Goal: Task Accomplishment & Management: Complete application form

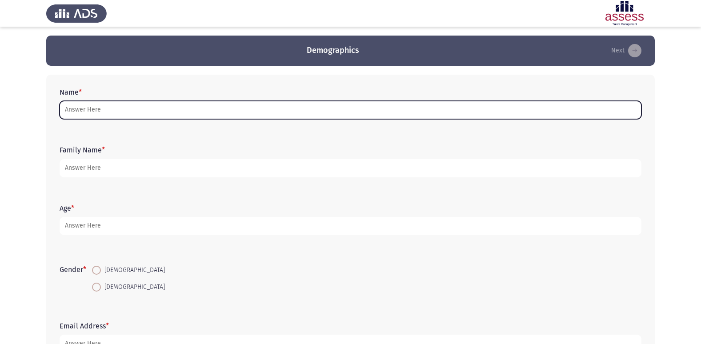
click at [120, 115] on input "Name *" at bounding box center [351, 110] width 582 height 18
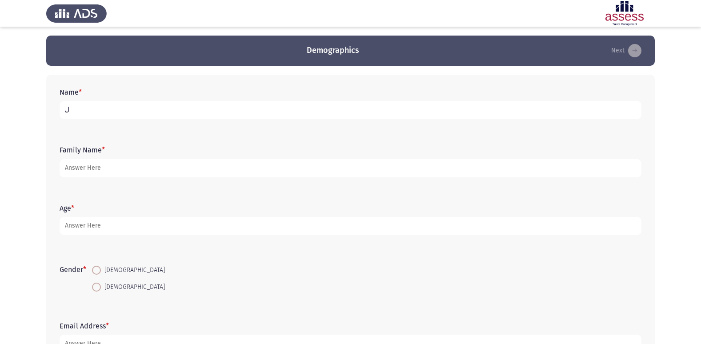
type input "ِ"
type input "[PERSON_NAME]"
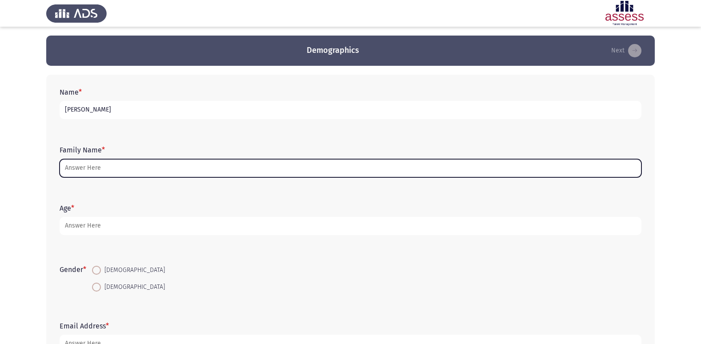
click at [111, 169] on input "Family Name *" at bounding box center [351, 168] width 582 height 18
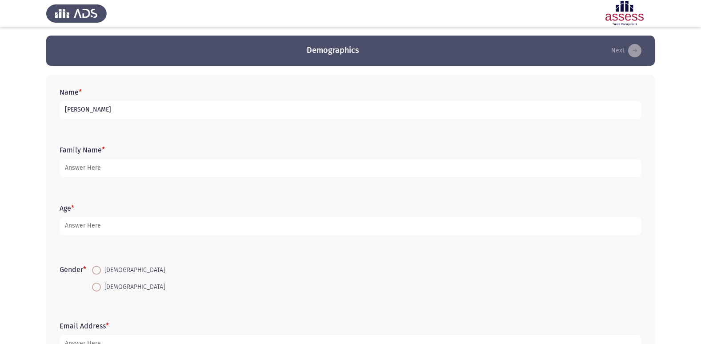
click at [139, 114] on input "[PERSON_NAME]" at bounding box center [351, 110] width 582 height 18
type input "[PERSON_NAME] [DATE][PERSON_NAME]"
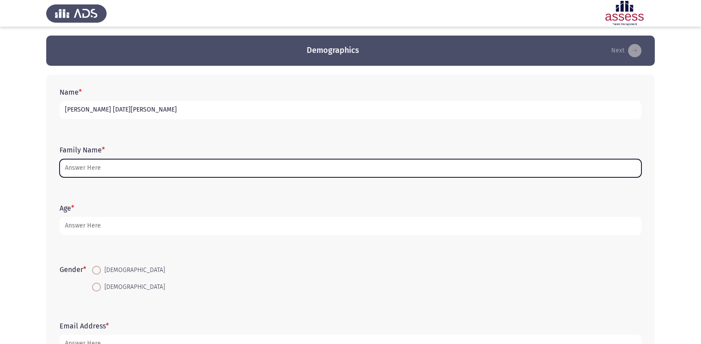
click at [99, 173] on input "Family Name *" at bounding box center [351, 168] width 582 height 18
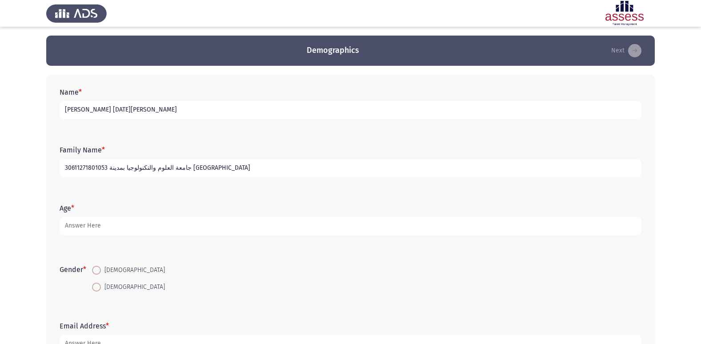
type input "30611271801053 جامعة العلوم والتكنولوجيا بمدينة [GEOGRAPHIC_DATA]"
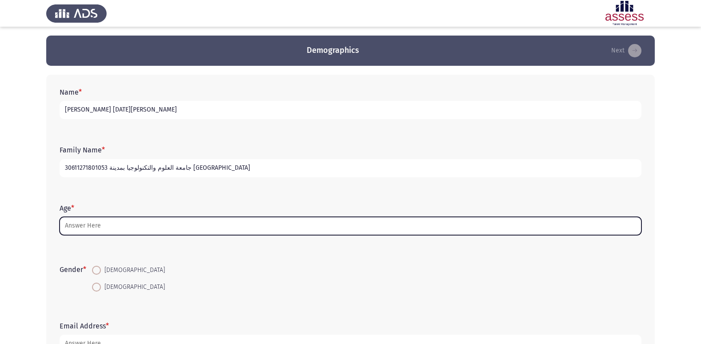
click at [125, 220] on input "Age *" at bounding box center [351, 226] width 582 height 18
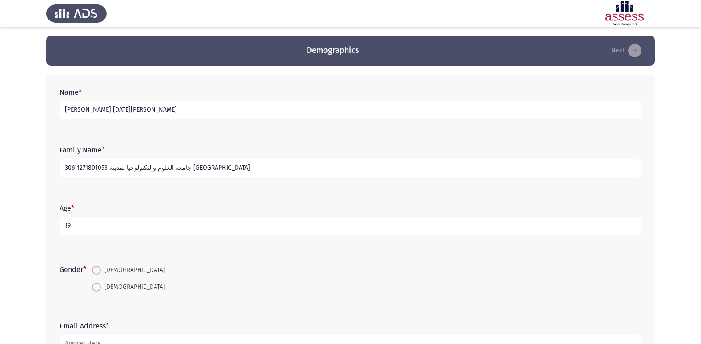
type input "19"
click at [103, 268] on span "[DEMOGRAPHIC_DATA]" at bounding box center [133, 270] width 64 height 11
click at [101, 268] on input "[DEMOGRAPHIC_DATA]" at bounding box center [96, 270] width 9 height 9
radio input "true"
click at [100, 231] on input "19" at bounding box center [351, 226] width 582 height 18
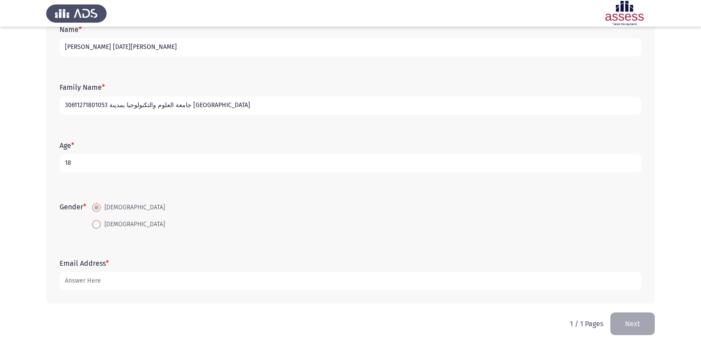
scroll to position [67, 0]
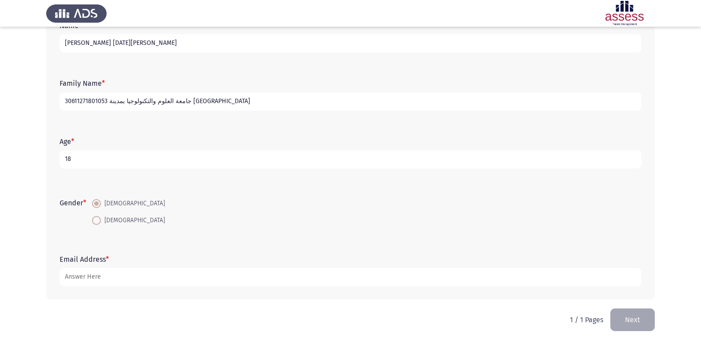
type input "18"
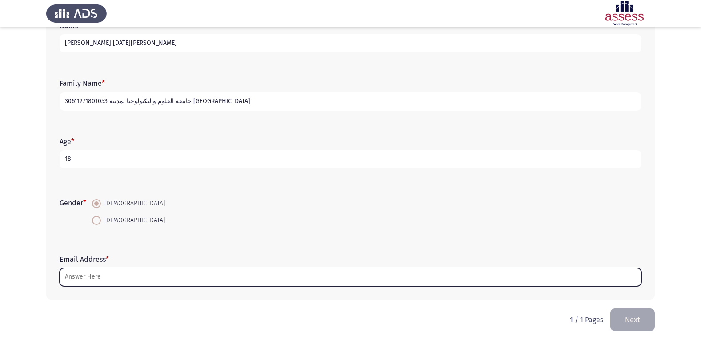
click at [113, 271] on input "Email Address *" at bounding box center [351, 277] width 582 height 18
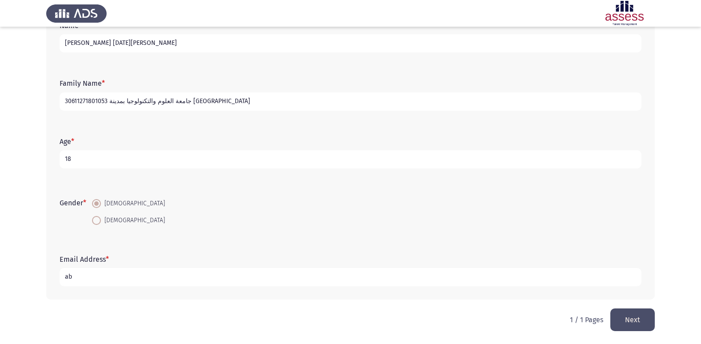
type input "a"
type input "[EMAIL_ADDRESS][DOMAIN_NAME]"
click at [644, 329] on button "Next" at bounding box center [633, 320] width 44 height 23
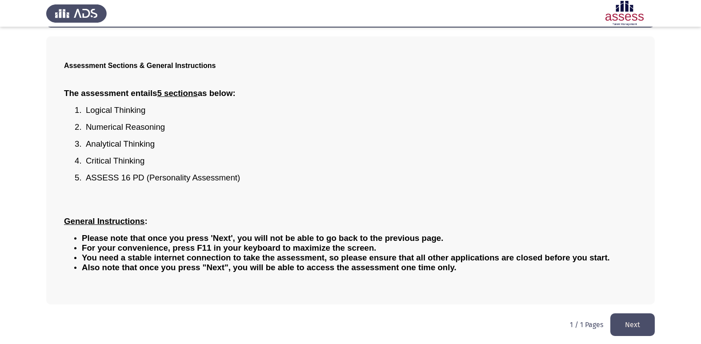
scroll to position [39, 0]
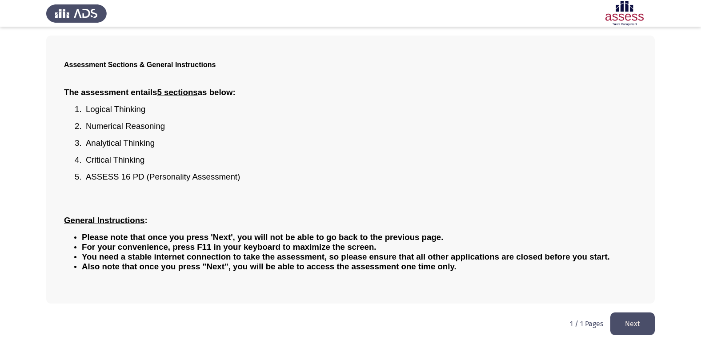
click at [632, 324] on button "Next" at bounding box center [633, 324] width 44 height 23
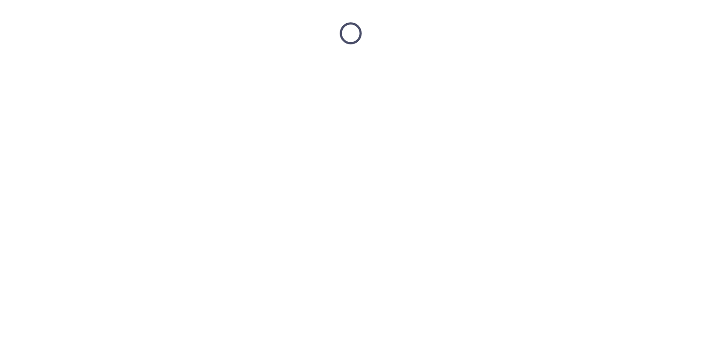
scroll to position [0, 0]
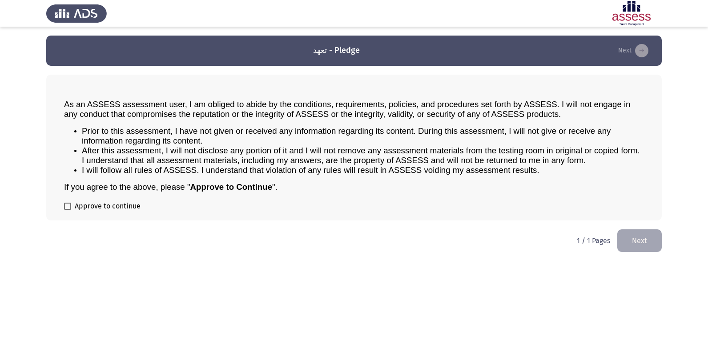
click at [61, 205] on div "As an ASSESS assessment user, I am obliged to abide by the conditions, requirem…" at bounding box center [354, 148] width 616 height 146
click at [65, 211] on label "Approve to continue" at bounding box center [102, 206] width 76 height 11
click at [67, 210] on input "Approve to continue" at bounding box center [67, 210] width 0 height 0
checkbox input "true"
click at [647, 248] on button "Next" at bounding box center [639, 240] width 44 height 23
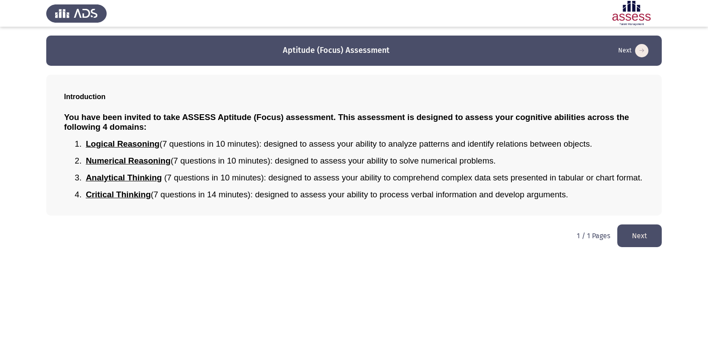
click at [624, 241] on button "Next" at bounding box center [639, 236] width 44 height 23
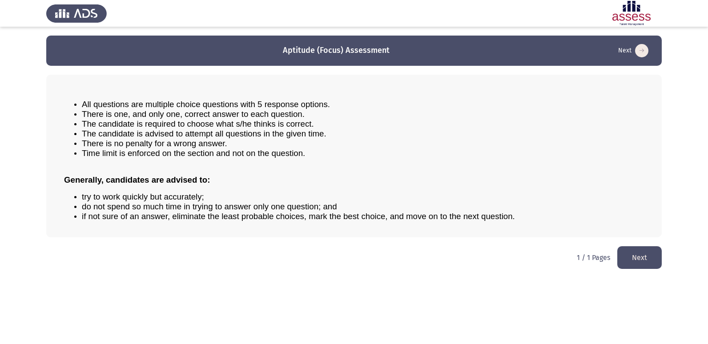
click at [627, 257] on button "Next" at bounding box center [639, 257] width 44 height 23
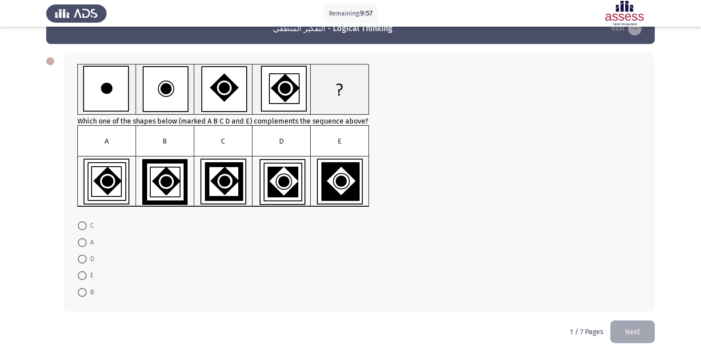
scroll to position [34, 0]
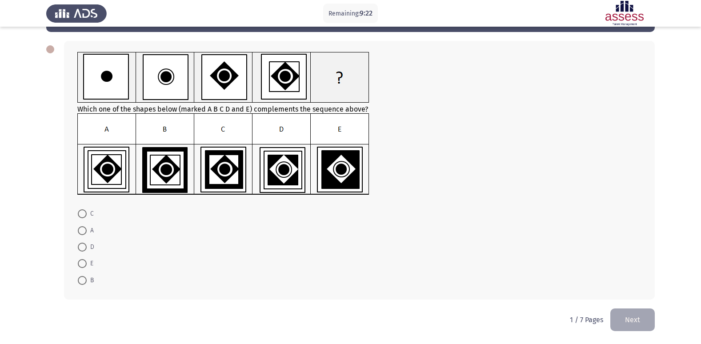
click at [223, 167] on img at bounding box center [223, 154] width 292 height 82
click at [86, 213] on span at bounding box center [82, 213] width 9 height 9
click at [86, 213] on input "C" at bounding box center [82, 213] width 9 height 9
radio input "true"
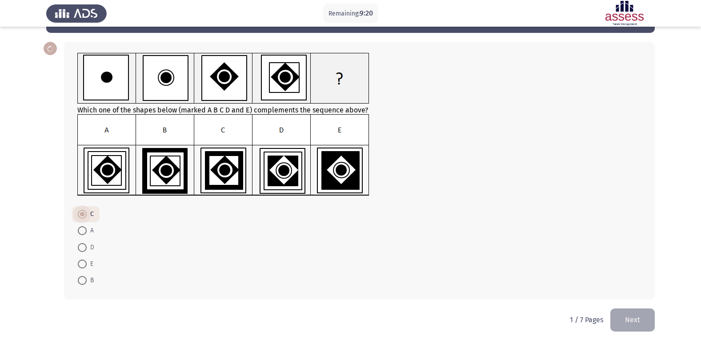
scroll to position [33, 0]
click at [645, 325] on button "Next" at bounding box center [633, 320] width 44 height 23
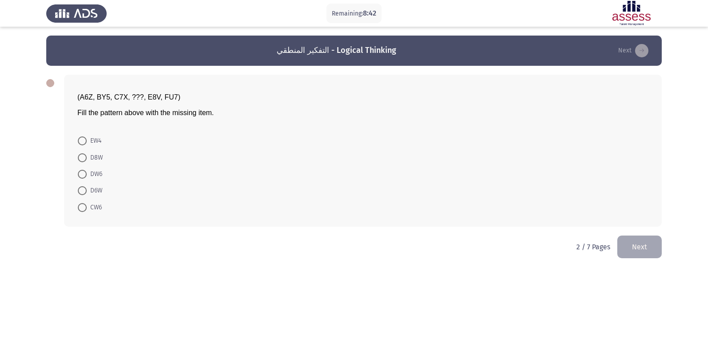
click at [84, 174] on span at bounding box center [82, 174] width 9 height 9
click at [84, 174] on input "DW6" at bounding box center [82, 174] width 9 height 9
radio input "true"
click at [646, 260] on html "Remaining: 8:29 التفكير المنطقي - Logical Thinking Next (A6Z, BY5, C7X, ???, E8…" at bounding box center [354, 135] width 708 height 270
click at [640, 241] on button "Next" at bounding box center [639, 246] width 44 height 23
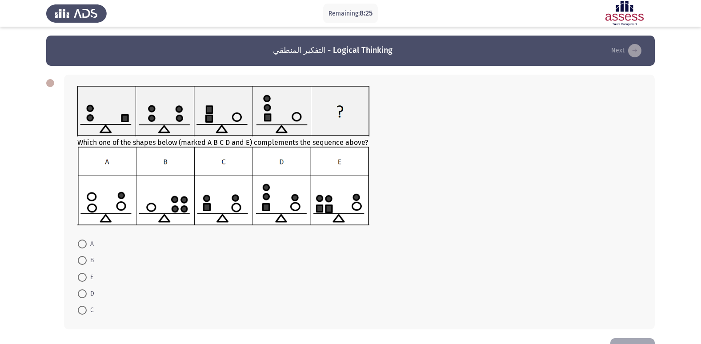
scroll to position [30, 0]
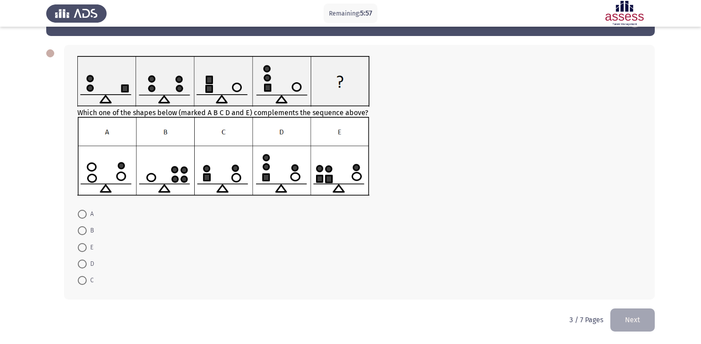
click at [80, 230] on span at bounding box center [82, 230] width 9 height 9
click at [80, 230] on input "B" at bounding box center [82, 230] width 9 height 9
radio input "true"
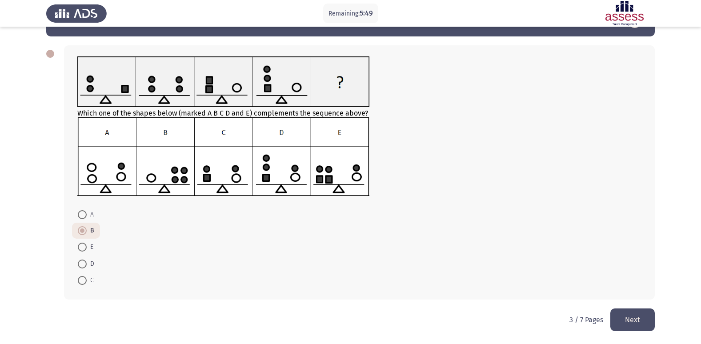
click at [624, 318] on button "Next" at bounding box center [633, 320] width 44 height 23
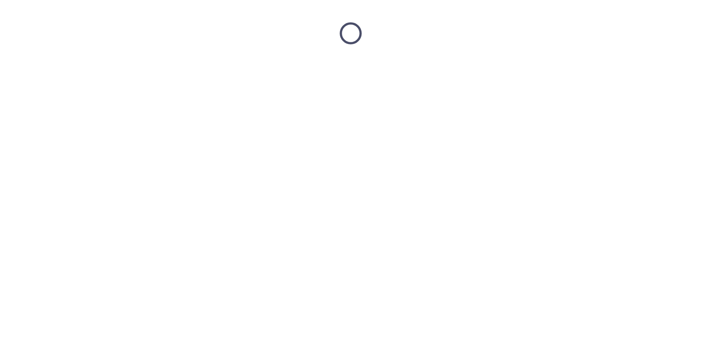
scroll to position [0, 0]
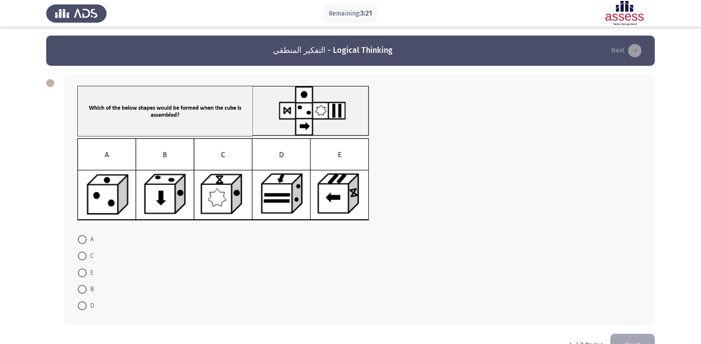
click at [77, 275] on mat-radio-button "E" at bounding box center [85, 272] width 27 height 16
click at [79, 274] on span at bounding box center [82, 273] width 9 height 9
click at [79, 274] on input "E" at bounding box center [82, 273] width 9 height 9
radio input "true"
click at [640, 335] on button "Next" at bounding box center [633, 345] width 44 height 23
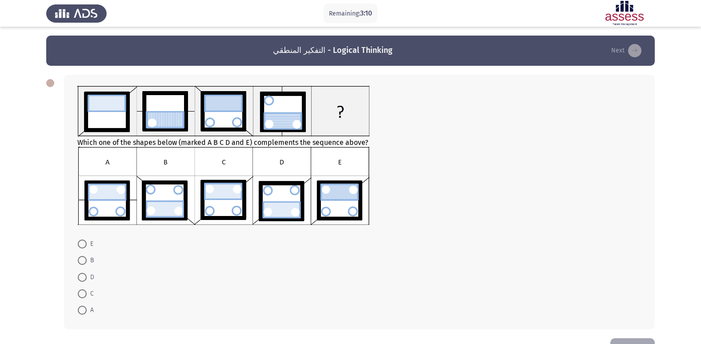
scroll to position [30, 0]
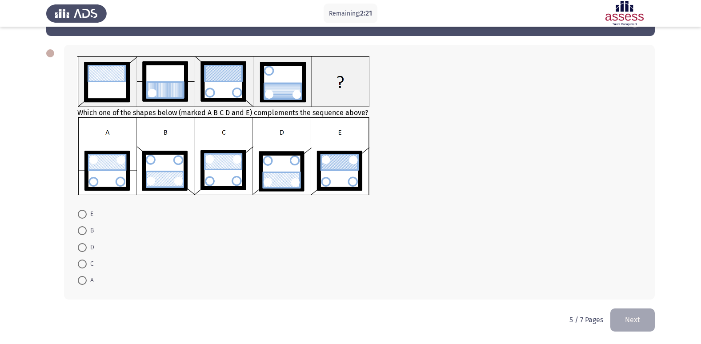
click at [85, 260] on span at bounding box center [82, 264] width 9 height 9
click at [85, 260] on input "C" at bounding box center [82, 264] width 9 height 9
radio input "true"
click at [631, 325] on button "Next" at bounding box center [633, 320] width 44 height 23
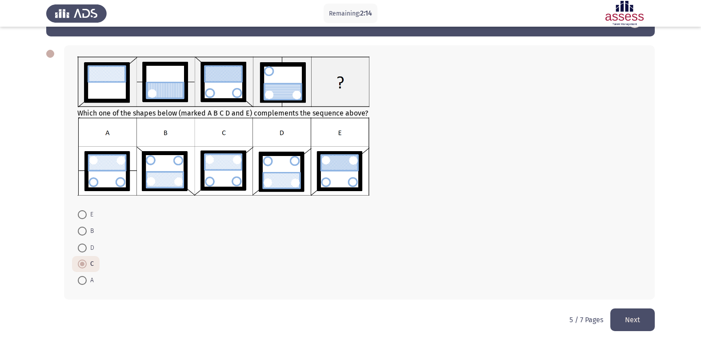
scroll to position [0, 0]
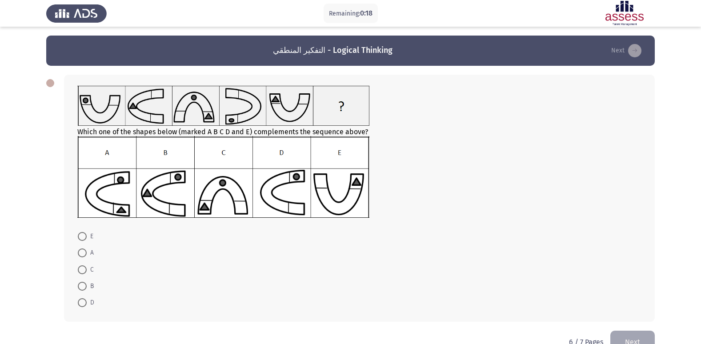
click at [80, 289] on span at bounding box center [82, 286] width 9 height 9
click at [80, 289] on input "B" at bounding box center [82, 286] width 9 height 9
radio input "true"
click at [638, 335] on button "Next" at bounding box center [633, 341] width 44 height 23
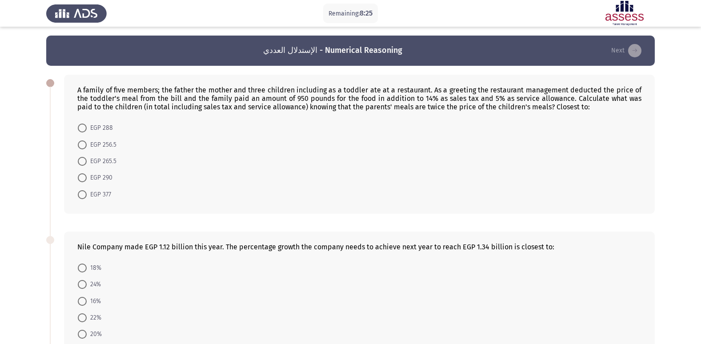
click at [80, 192] on span at bounding box center [82, 194] width 9 height 9
click at [80, 192] on input "EGP 377" at bounding box center [82, 194] width 9 height 9
radio input "true"
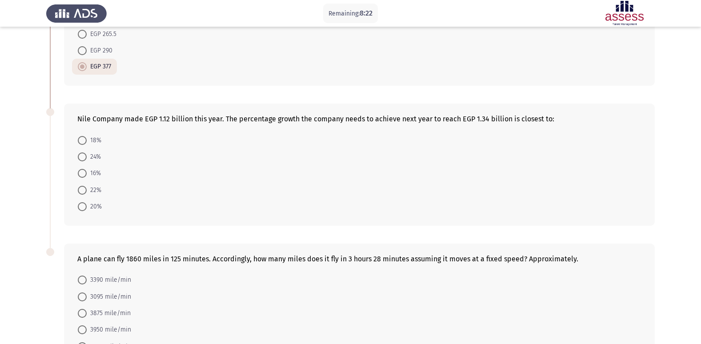
scroll to position [156, 0]
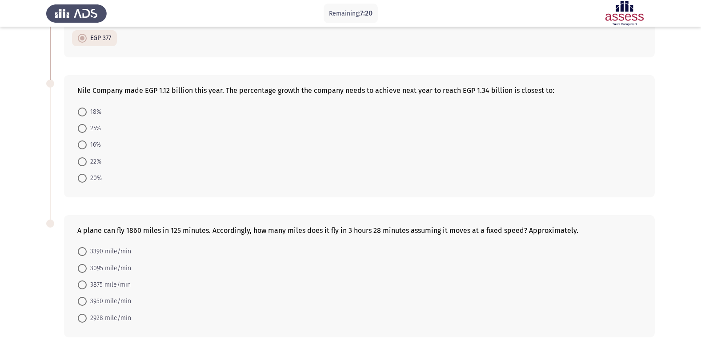
click at [85, 181] on span at bounding box center [82, 178] width 9 height 9
click at [85, 181] on input "20%" at bounding box center [82, 178] width 9 height 9
radio input "true"
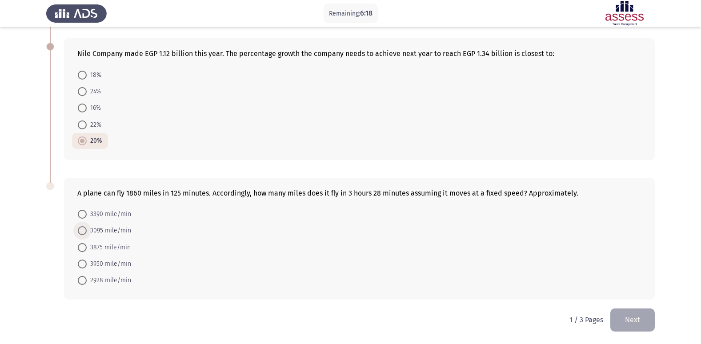
click at [78, 227] on span at bounding box center [82, 230] width 9 height 9
click at [78, 227] on input "3095 mile/min" at bounding box center [82, 230] width 9 height 9
radio input "true"
click at [620, 324] on button "Next" at bounding box center [633, 320] width 44 height 23
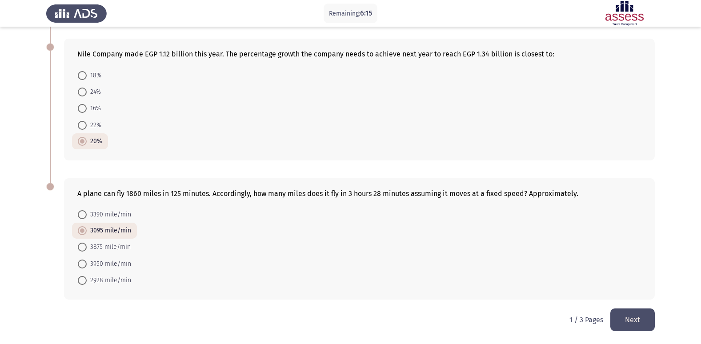
scroll to position [0, 0]
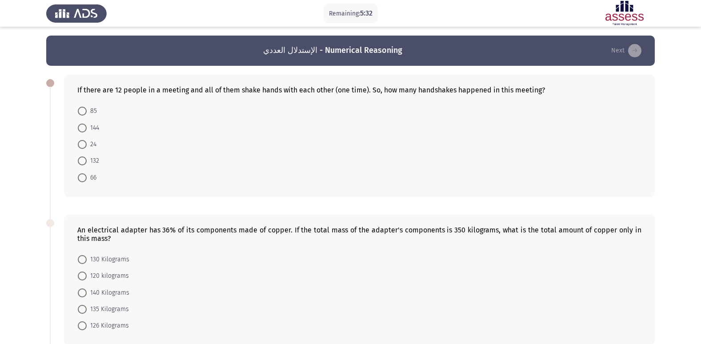
click at [84, 157] on span at bounding box center [82, 161] width 9 height 9
click at [84, 157] on input "132" at bounding box center [82, 161] width 9 height 9
radio input "true"
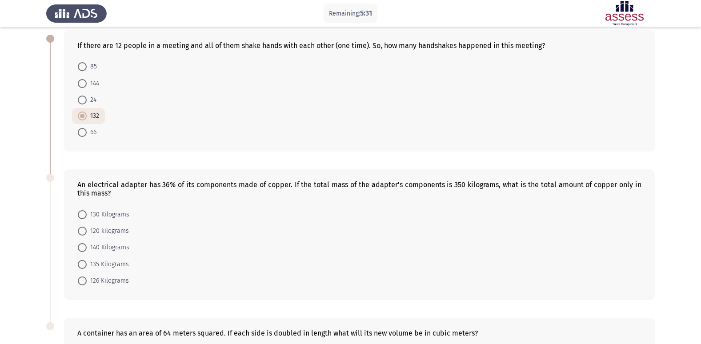
scroll to position [178, 0]
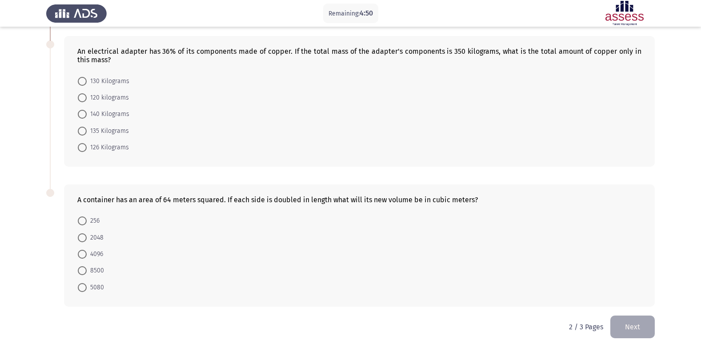
click at [79, 149] on span at bounding box center [82, 147] width 9 height 9
click at [79, 149] on input "126 Kilograms" at bounding box center [82, 147] width 9 height 9
radio input "true"
click at [81, 215] on label "256" at bounding box center [89, 220] width 22 height 11
click at [81, 216] on input "256" at bounding box center [82, 220] width 9 height 9
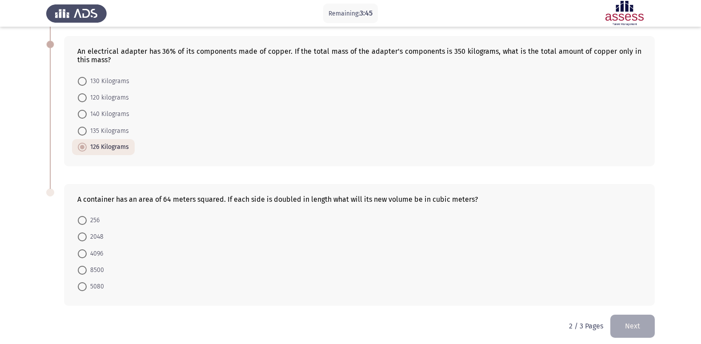
radio input "true"
click at [637, 330] on button "Next" at bounding box center [633, 325] width 44 height 23
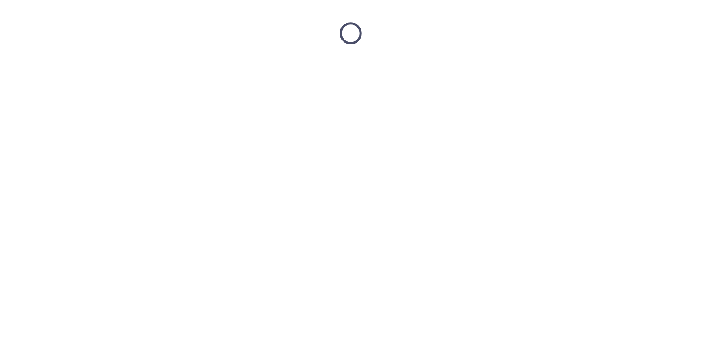
scroll to position [0, 0]
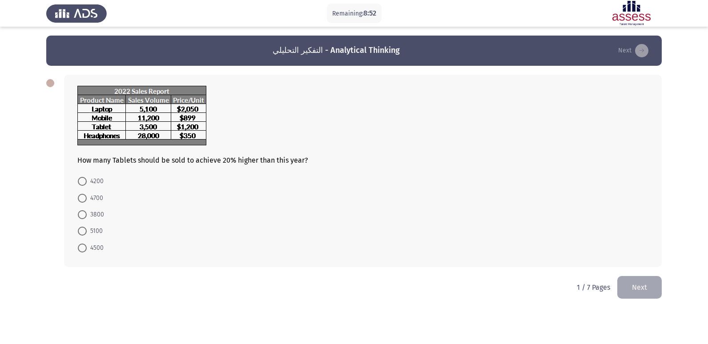
click at [80, 183] on span at bounding box center [82, 181] width 9 height 9
click at [80, 183] on input "4200" at bounding box center [82, 181] width 9 height 9
radio input "true"
click at [657, 286] on button "Next" at bounding box center [639, 286] width 44 height 23
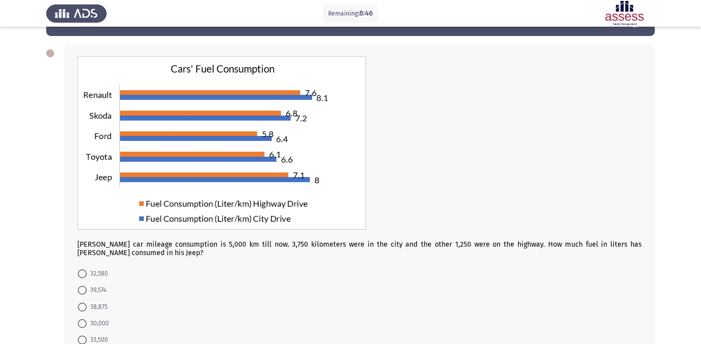
scroll to position [44, 0]
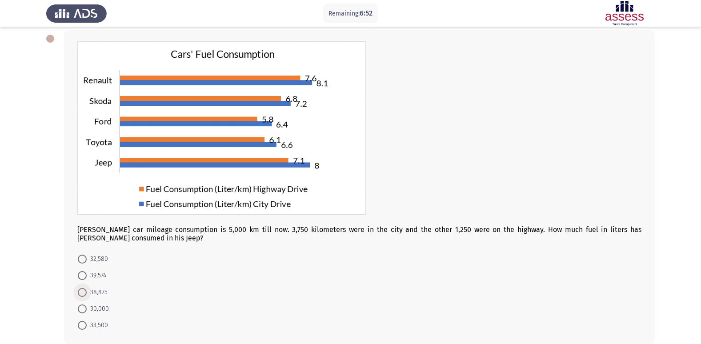
click at [84, 291] on span at bounding box center [82, 292] width 9 height 9
click at [84, 291] on input "38,875" at bounding box center [82, 292] width 9 height 9
radio input "true"
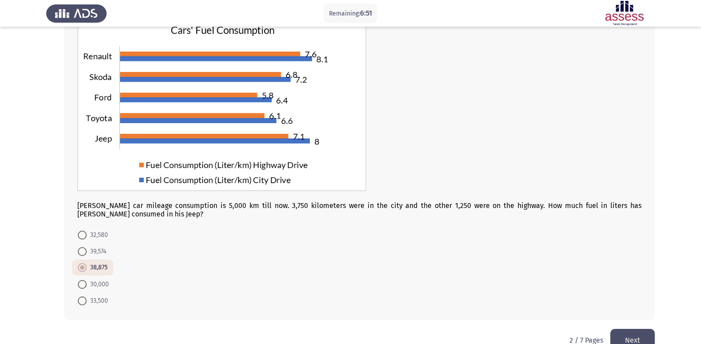
scroll to position [89, 0]
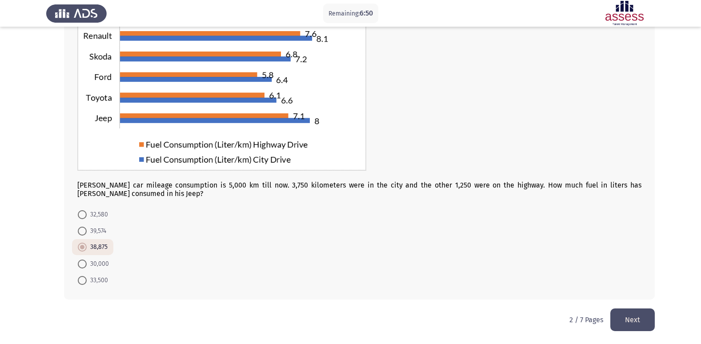
click at [641, 320] on button "Next" at bounding box center [633, 320] width 44 height 23
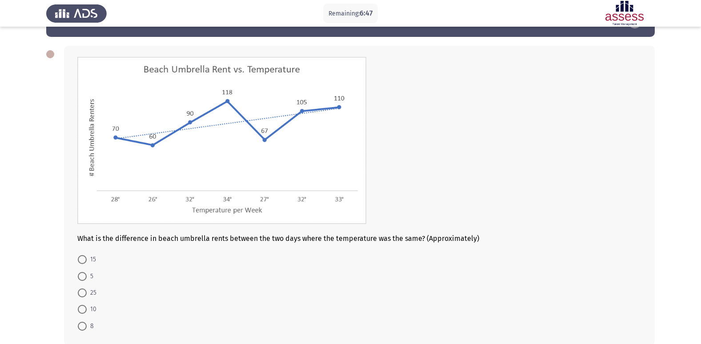
scroll to position [44, 0]
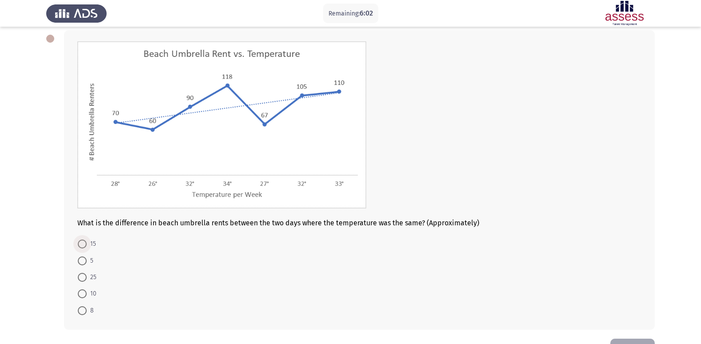
click at [81, 243] on span at bounding box center [82, 244] width 9 height 9
click at [81, 243] on input "15" at bounding box center [82, 244] width 9 height 9
radio input "true"
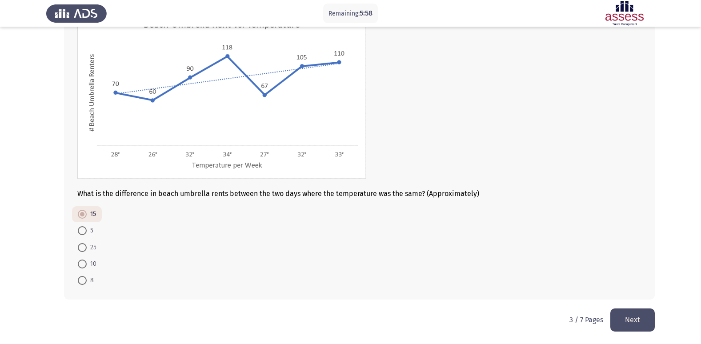
click at [626, 321] on button "Next" at bounding box center [633, 320] width 44 height 23
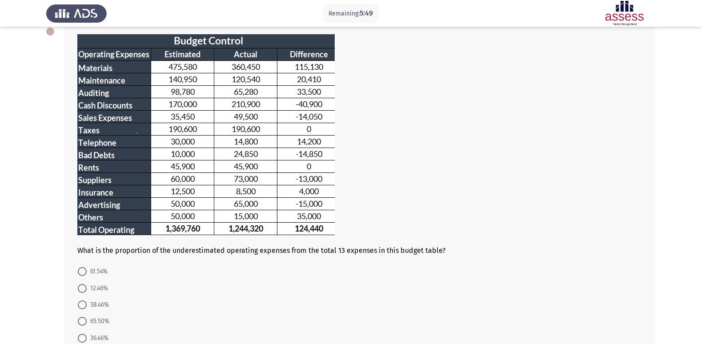
scroll to position [65, 0]
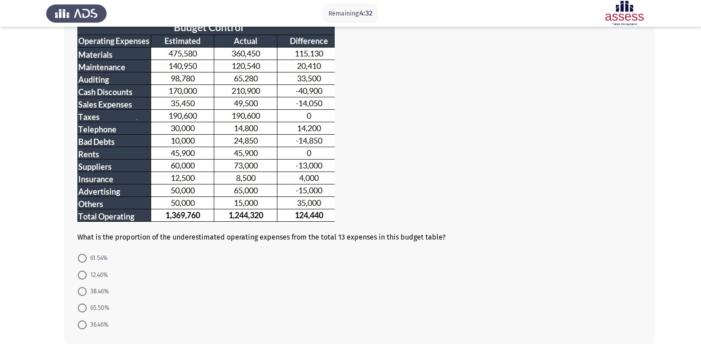
click at [86, 271] on span at bounding box center [82, 275] width 9 height 9
click at [86, 271] on input "12.46%" at bounding box center [82, 275] width 9 height 9
radio input "true"
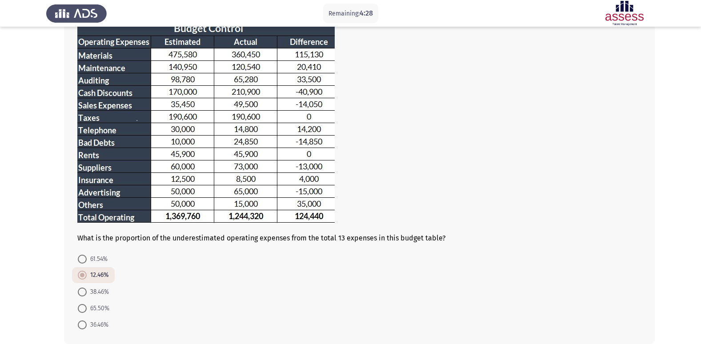
scroll to position [109, 0]
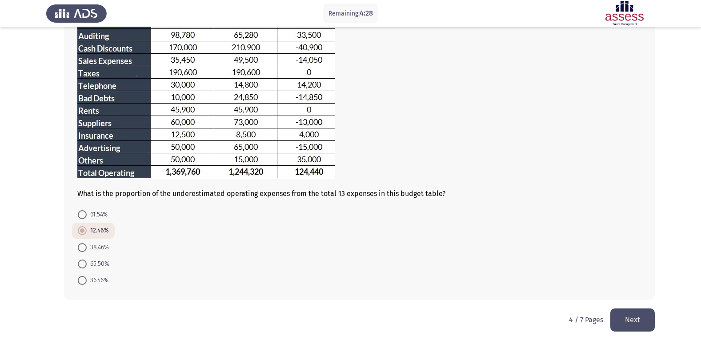
click at [640, 311] on button "Next" at bounding box center [633, 320] width 44 height 23
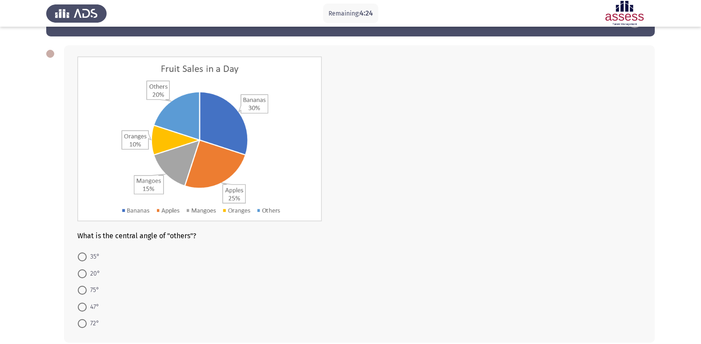
scroll to position [52, 0]
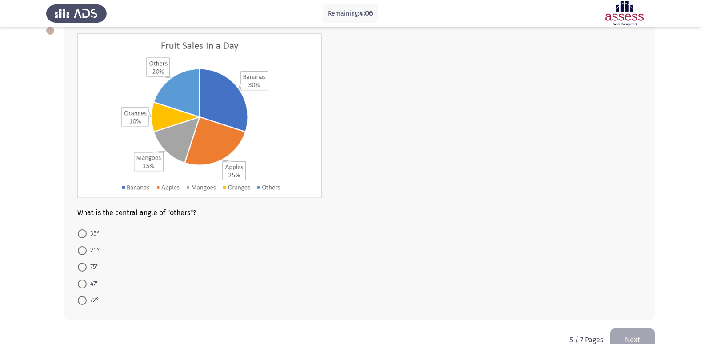
click at [88, 298] on span "72°" at bounding box center [93, 300] width 12 height 11
click at [87, 298] on input "72°" at bounding box center [82, 300] width 9 height 9
radio input "true"
click at [635, 332] on button "Next" at bounding box center [633, 339] width 44 height 23
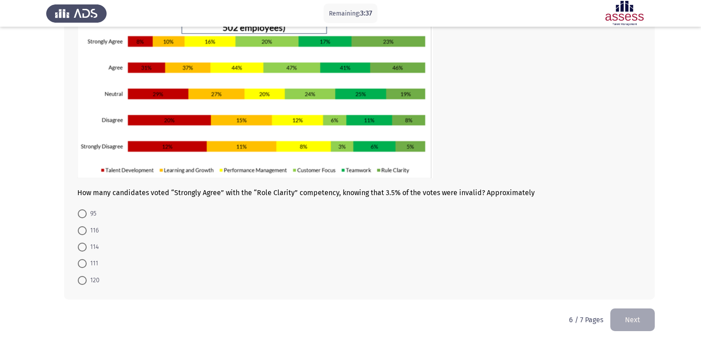
scroll to position [59, 0]
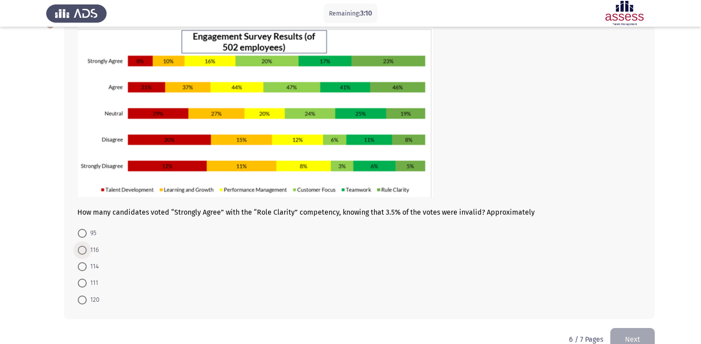
click at [83, 255] on label "116" at bounding box center [88, 250] width 21 height 11
click at [83, 255] on input "116" at bounding box center [82, 250] width 9 height 9
radio input "true"
click at [641, 331] on button "Next" at bounding box center [633, 338] width 44 height 23
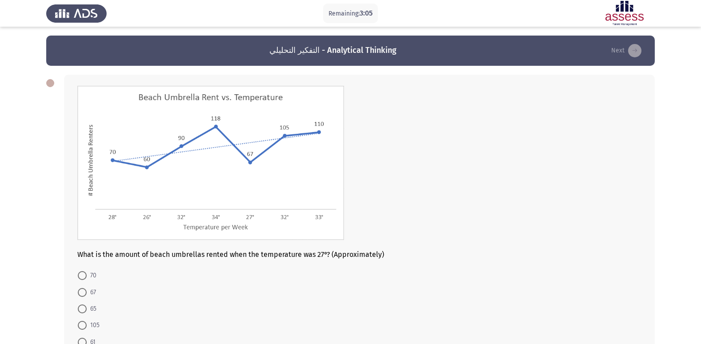
scroll to position [44, 0]
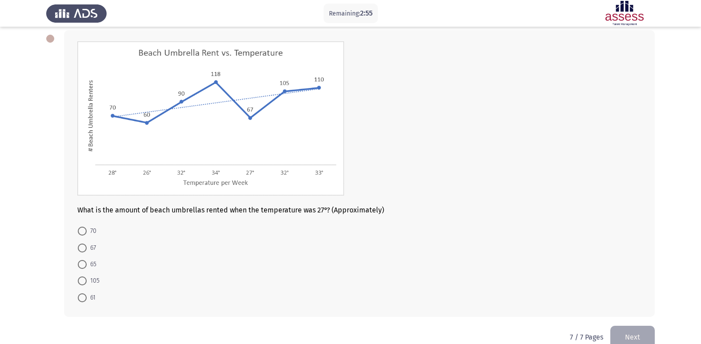
click at [84, 246] on span at bounding box center [82, 248] width 9 height 9
click at [84, 246] on input "67" at bounding box center [82, 248] width 9 height 9
radio input "true"
click at [633, 328] on button "Next" at bounding box center [633, 336] width 44 height 23
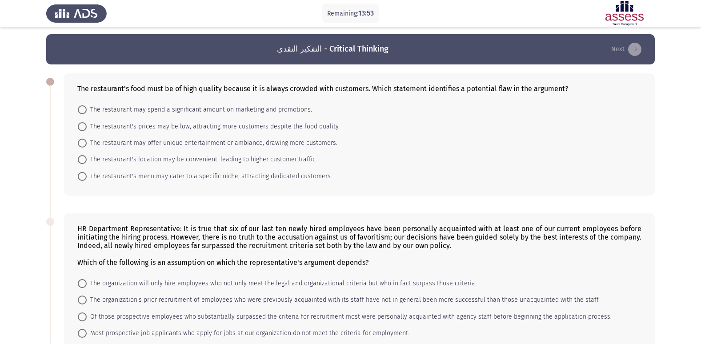
scroll to position [0, 0]
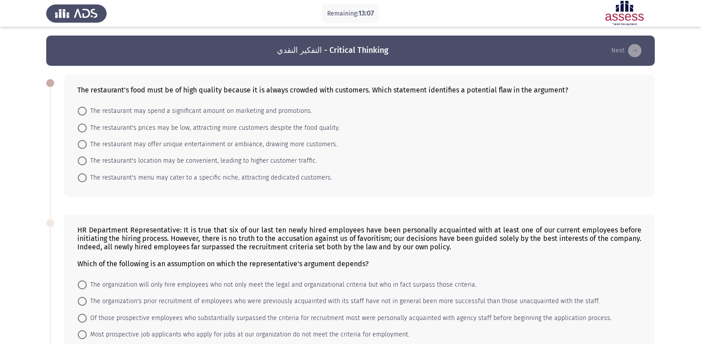
click at [97, 141] on span "The restaurant may offer unique entertainment or ambiance, drawing more custome…" at bounding box center [212, 144] width 251 height 11
click at [87, 141] on input "The restaurant may offer unique entertainment or ambiance, drawing more custome…" at bounding box center [82, 144] width 9 height 9
radio input "true"
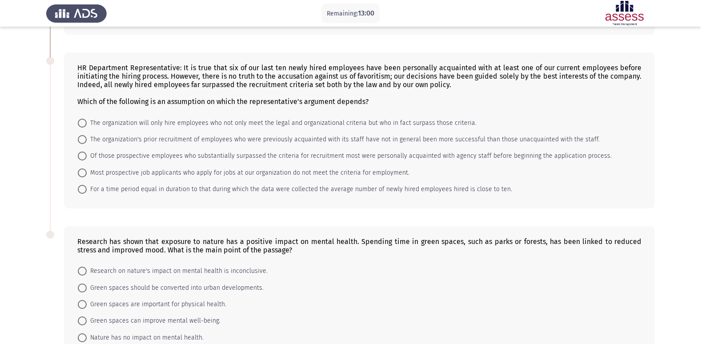
scroll to position [169, 0]
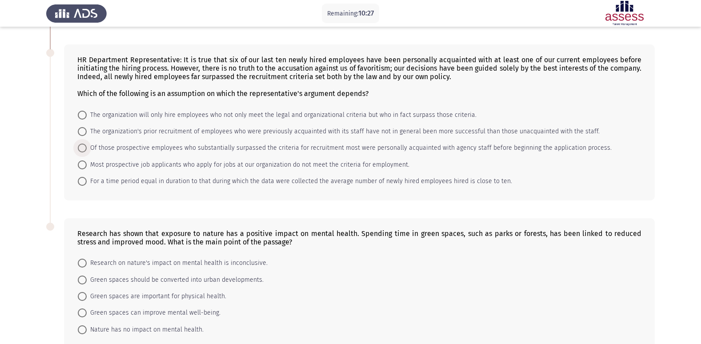
click at [383, 150] on span "Of those prospective employees who substantially surpassed the criteria for rec…" at bounding box center [349, 148] width 525 height 11
click at [87, 150] on input "Of those prospective employees who substantially surpassed the criteria for rec…" at bounding box center [82, 148] width 9 height 9
radio input "true"
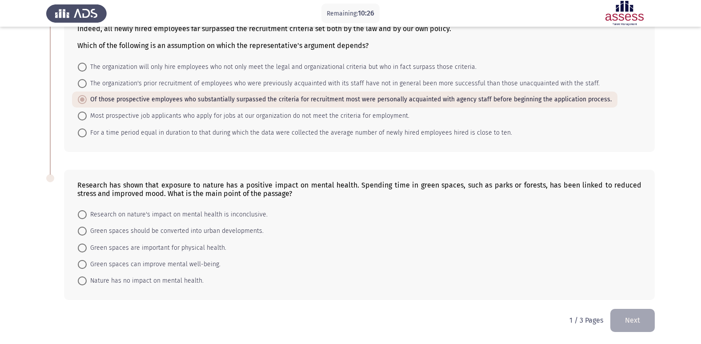
scroll to position [218, 0]
click at [141, 261] on span "Green spaces can improve mental well-being." at bounding box center [154, 264] width 134 height 11
click at [87, 261] on input "Green spaces can improve mental well-being." at bounding box center [82, 264] width 9 height 9
radio input "true"
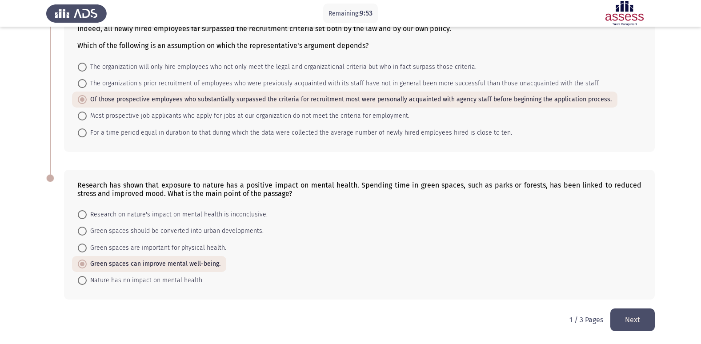
drag, startPoint x: 639, startPoint y: 319, endPoint x: 628, endPoint y: 320, distance: 10.2
click at [639, 320] on button "Next" at bounding box center [633, 320] width 44 height 23
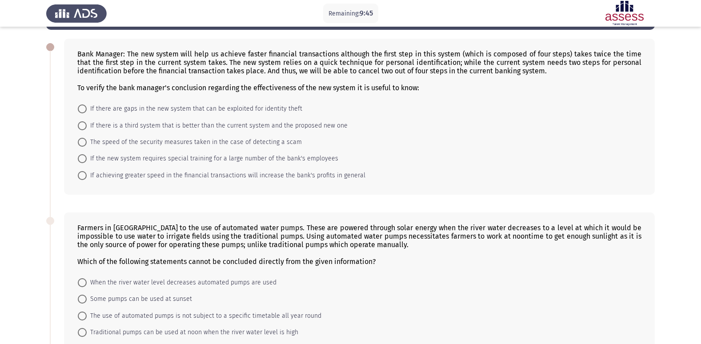
scroll to position [32, 0]
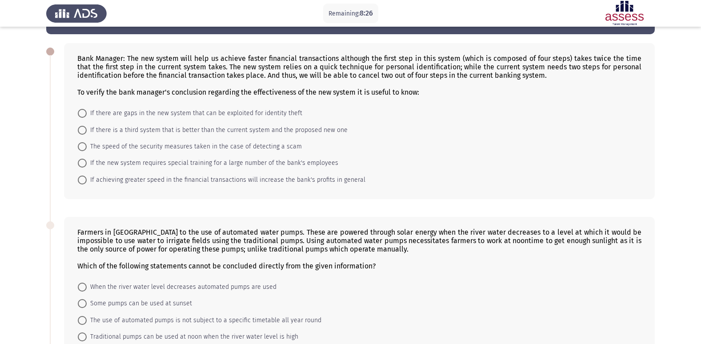
click at [137, 180] on span "If achieving greater speed in the financial transactions will increase the bank…" at bounding box center [226, 180] width 279 height 11
click at [87, 180] on input "If achieving greater speed in the financial transactions will increase the bank…" at bounding box center [82, 180] width 9 height 9
radio input "true"
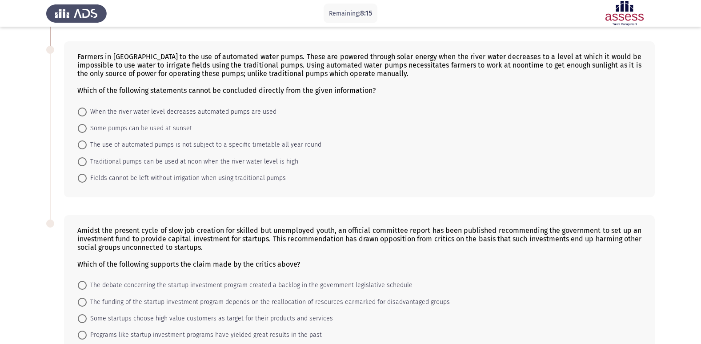
scroll to position [207, 0]
click at [211, 139] on span "The use of automated pumps is not subject to a specific timetable all year round" at bounding box center [204, 144] width 235 height 11
click at [87, 140] on input "The use of automated pumps is not subject to a specific timetable all year round" at bounding box center [82, 144] width 9 height 9
radio input "true"
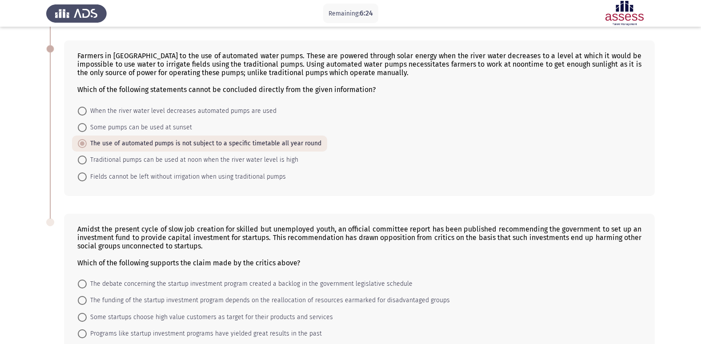
scroll to position [252, 0]
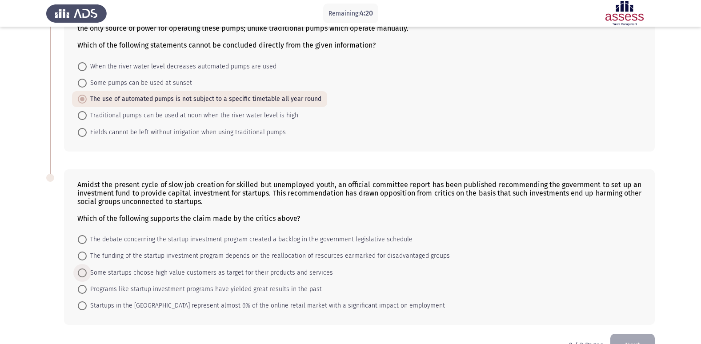
drag, startPoint x: 117, startPoint y: 270, endPoint x: 117, endPoint y: 337, distance: 66.7
click at [117, 270] on span "Some startups choose high value customers as target for their products and serv…" at bounding box center [210, 273] width 246 height 11
click at [87, 270] on input "Some startups choose high value customers as target for their products and serv…" at bounding box center [82, 273] width 9 height 9
radio input "true"
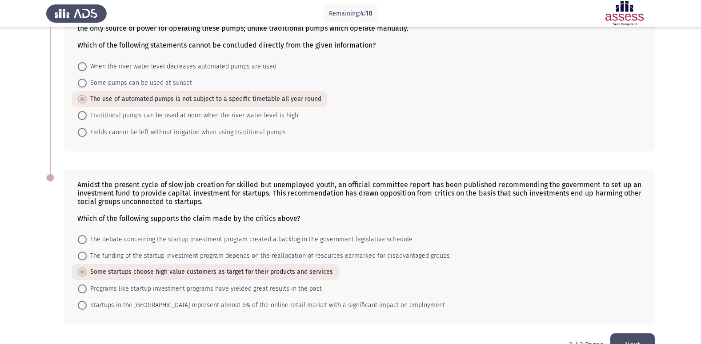
click at [648, 339] on button "Next" at bounding box center [633, 345] width 44 height 23
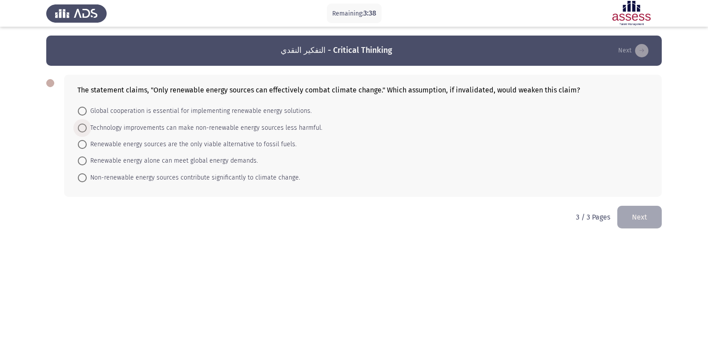
click at [134, 128] on span "Technology improvements can make non-renewable energy sources less harmful." at bounding box center [205, 128] width 236 height 11
click at [87, 128] on input "Technology improvements can make non-renewable energy sources less harmful." at bounding box center [82, 128] width 9 height 9
radio input "true"
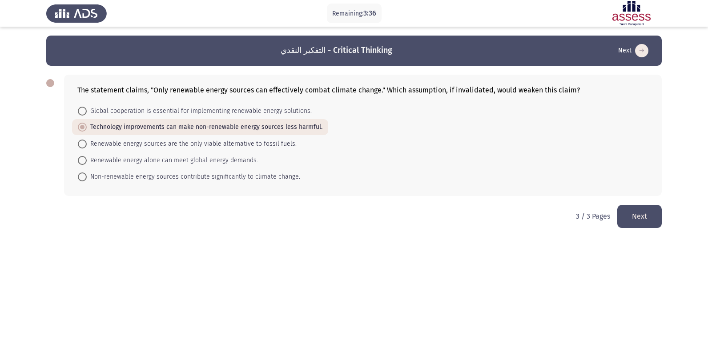
click at [656, 220] on button "Next" at bounding box center [639, 216] width 44 height 23
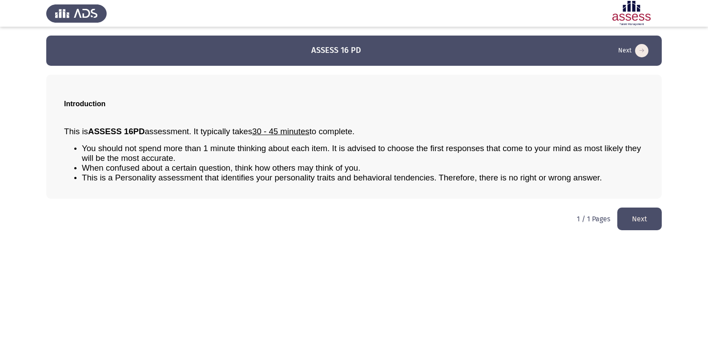
click at [658, 219] on button "Next" at bounding box center [639, 219] width 44 height 23
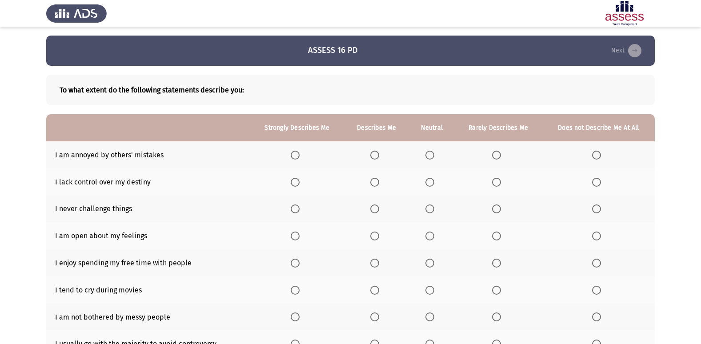
click at [491, 153] on th at bounding box center [499, 154] width 88 height 27
click at [498, 153] on span "Select an option" at bounding box center [496, 155] width 9 height 9
click at [498, 153] on input "Select an option" at bounding box center [496, 155] width 9 height 9
click at [676, 178] on app-assessment-container "ASSESS 16 PD Next To what extent do the following statements describe you: Stro…" at bounding box center [350, 224] width 701 height 376
click at [595, 178] on span "Select an option" at bounding box center [596, 182] width 9 height 9
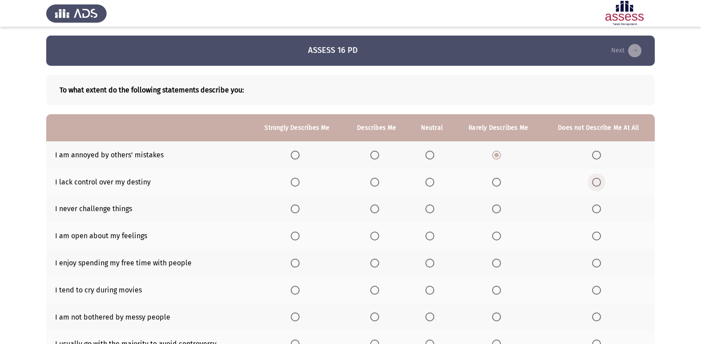
click at [595, 178] on input "Select an option" at bounding box center [596, 182] width 9 height 9
click at [599, 208] on span "Select an option" at bounding box center [596, 209] width 9 height 9
click at [599, 208] on input "Select an option" at bounding box center [596, 209] width 9 height 9
click at [430, 241] on span "Select an option" at bounding box center [430, 236] width 9 height 9
click at [430, 241] on input "Select an option" at bounding box center [430, 236] width 9 height 9
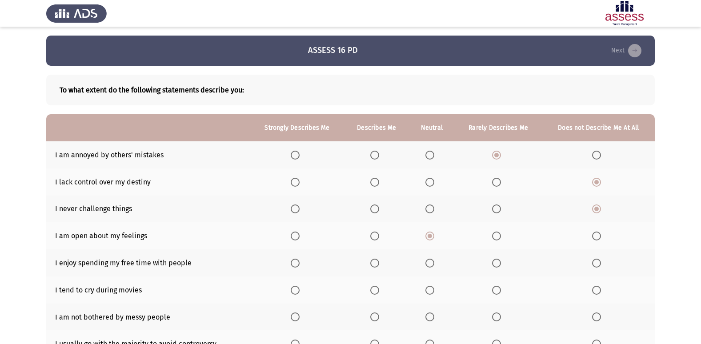
click at [379, 266] on span "Select an option" at bounding box center [374, 263] width 9 height 9
click at [379, 266] on input "Select an option" at bounding box center [374, 263] width 9 height 9
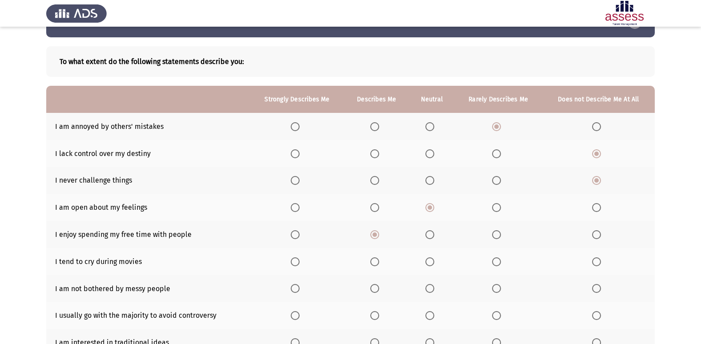
scroll to position [103, 0]
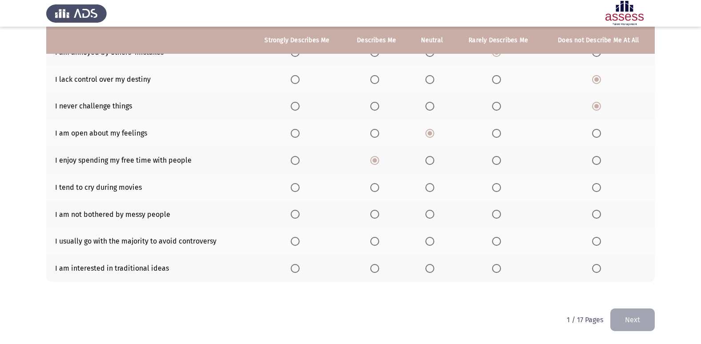
click at [595, 192] on span "Select an option" at bounding box center [596, 187] width 9 height 9
click at [595, 192] on input "Select an option" at bounding box center [596, 187] width 9 height 9
click at [595, 217] on span "Select an option" at bounding box center [596, 214] width 9 height 9
click at [595, 217] on input "Select an option" at bounding box center [596, 214] width 9 height 9
click at [596, 241] on span "Select an option" at bounding box center [596, 241] width 9 height 9
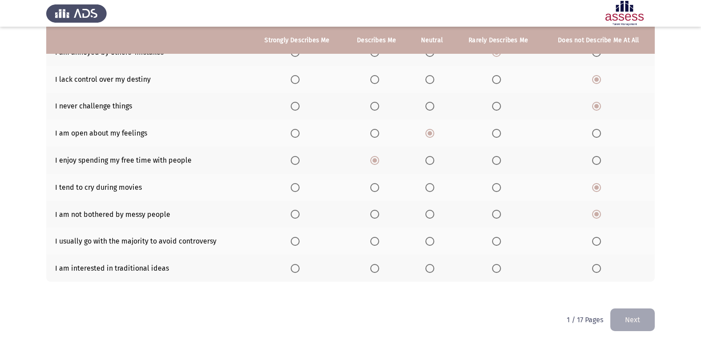
click at [596, 241] on input "Select an option" at bounding box center [596, 241] width 9 height 9
click at [595, 266] on span "Select an option" at bounding box center [596, 268] width 9 height 9
click at [595, 266] on input "Select an option" at bounding box center [596, 268] width 9 height 9
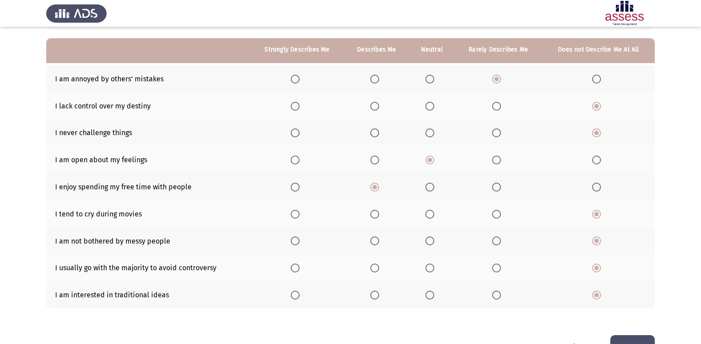
scroll to position [75, 0]
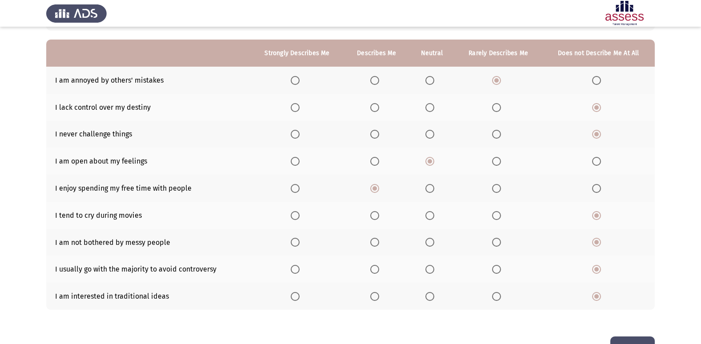
click at [302, 185] on label "Select an option" at bounding box center [297, 188] width 12 height 9
click at [300, 185] on input "Select an option" at bounding box center [295, 188] width 9 height 9
click at [637, 339] on button "Next" at bounding box center [633, 348] width 44 height 23
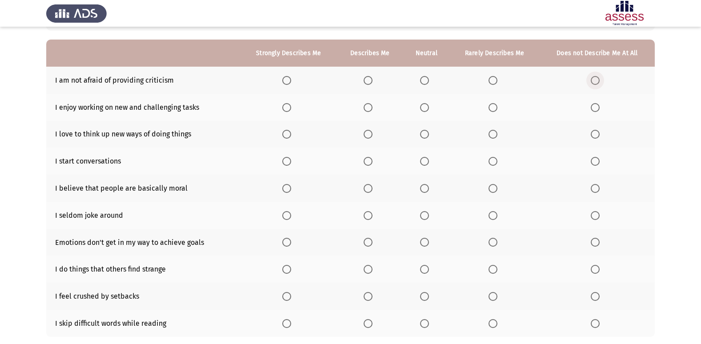
click at [600, 84] on span "Select an option" at bounding box center [595, 80] width 9 height 9
click at [600, 84] on input "Select an option" at bounding box center [595, 80] width 9 height 9
click at [285, 77] on span "Select an option" at bounding box center [286, 80] width 9 height 9
click at [285, 77] on input "Select an option" at bounding box center [286, 80] width 9 height 9
click at [286, 109] on span "Select an option" at bounding box center [286, 107] width 9 height 9
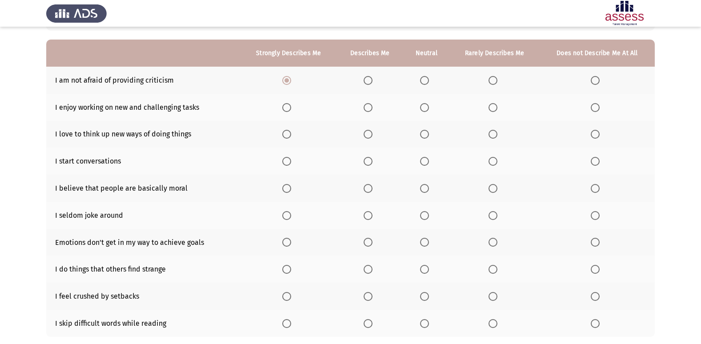
click at [286, 109] on input "Select an option" at bounding box center [286, 107] width 9 height 9
click at [285, 137] on span "Select an option" at bounding box center [286, 134] width 9 height 9
click at [285, 137] on input "Select an option" at bounding box center [286, 134] width 9 height 9
click at [369, 163] on span "Select an option" at bounding box center [368, 161] width 9 height 9
click at [369, 163] on input "Select an option" at bounding box center [368, 161] width 9 height 9
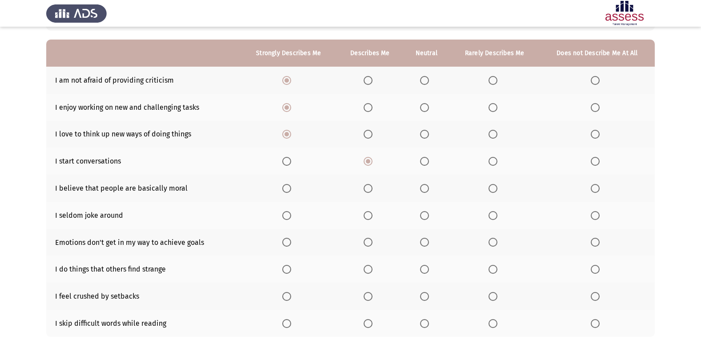
click at [287, 189] on span "Select an option" at bounding box center [287, 189] width 0 height 0
click at [288, 188] on input "Select an option" at bounding box center [286, 188] width 9 height 9
click at [290, 214] on span "Select an option" at bounding box center [286, 215] width 9 height 9
click at [290, 214] on input "Select an option" at bounding box center [286, 215] width 9 height 9
click at [290, 242] on span "Select an option" at bounding box center [286, 242] width 9 height 9
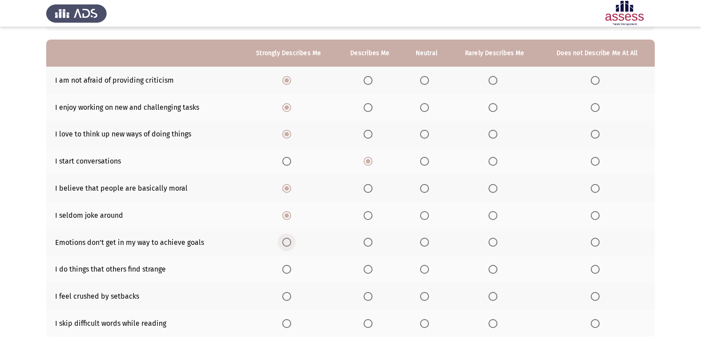
click at [290, 242] on input "Select an option" at bounding box center [286, 242] width 9 height 9
click at [291, 271] on span "Select an option" at bounding box center [286, 269] width 9 height 9
click at [291, 271] on input "Select an option" at bounding box center [286, 269] width 9 height 9
click at [604, 296] on label "Select an option" at bounding box center [597, 296] width 12 height 9
click at [600, 296] on input "Select an option" at bounding box center [595, 296] width 9 height 9
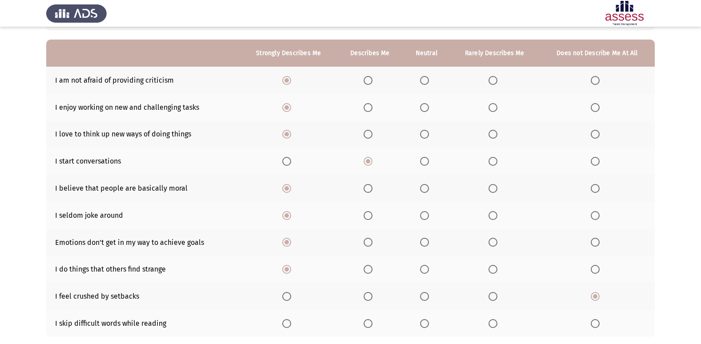
click at [370, 325] on span "Select an option" at bounding box center [368, 323] width 9 height 9
click at [370, 325] on input "Select an option" at bounding box center [368, 323] width 9 height 9
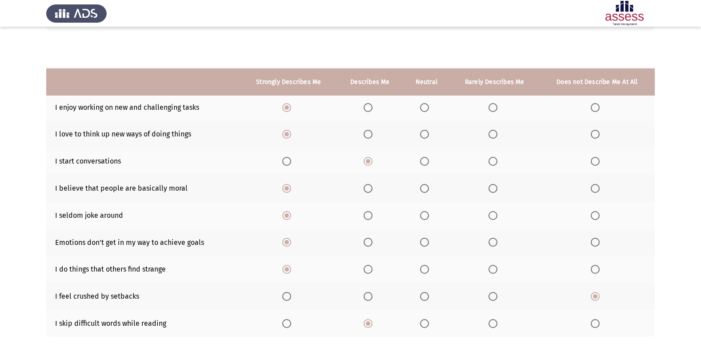
scroll to position [130, 0]
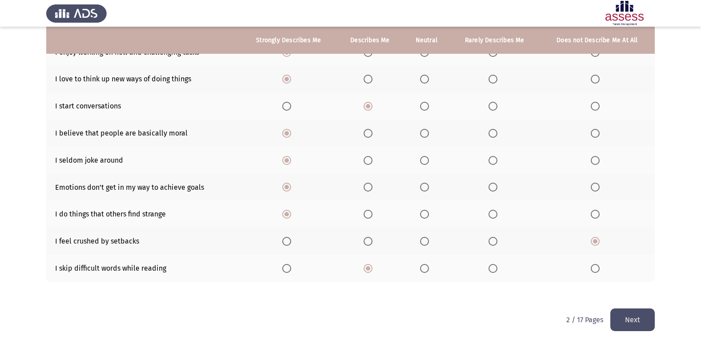
click at [638, 330] on button "Next" at bounding box center [633, 320] width 44 height 23
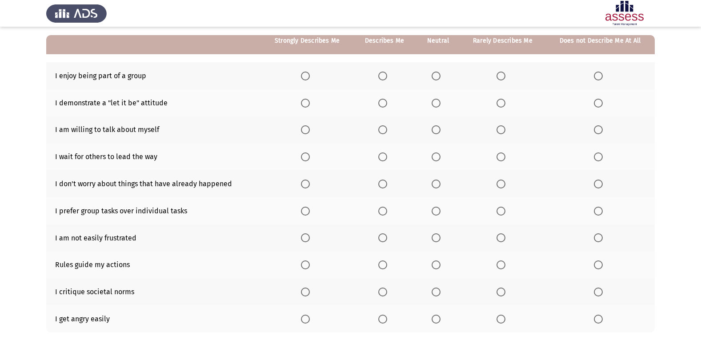
scroll to position [78, 0]
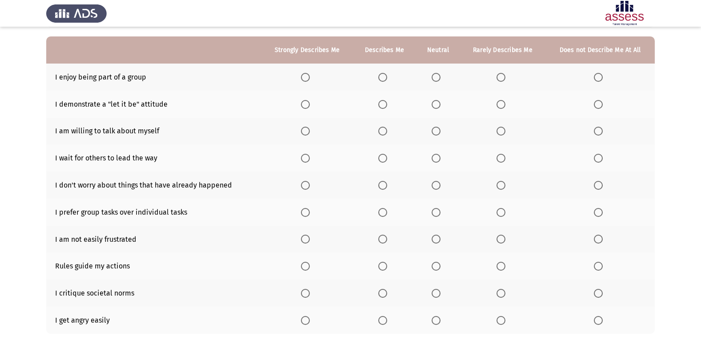
click at [383, 75] on span "Select an option" at bounding box center [382, 77] width 9 height 9
click at [383, 75] on input "Select an option" at bounding box center [382, 77] width 9 height 9
click at [380, 103] on span "Select an option" at bounding box center [382, 104] width 9 height 9
click at [380, 103] on input "Select an option" at bounding box center [382, 104] width 9 height 9
click at [437, 106] on span "Select an option" at bounding box center [436, 104] width 9 height 9
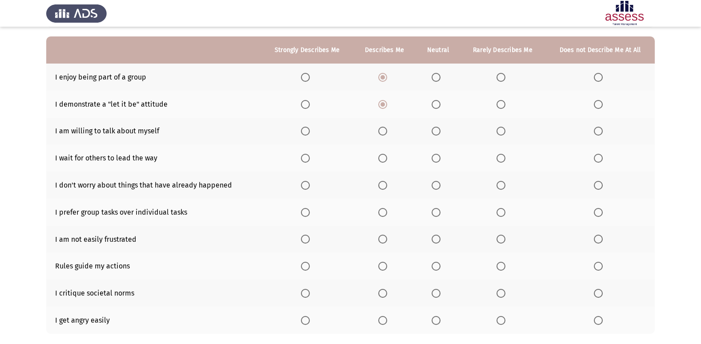
click at [437, 106] on input "Select an option" at bounding box center [436, 104] width 9 height 9
click at [303, 133] on span "Select an option" at bounding box center [305, 131] width 9 height 9
click at [303, 133] on input "Select an option" at bounding box center [305, 131] width 9 height 9
click at [502, 157] on span "Select an option" at bounding box center [501, 158] width 9 height 9
click at [502, 157] on input "Select an option" at bounding box center [501, 158] width 9 height 9
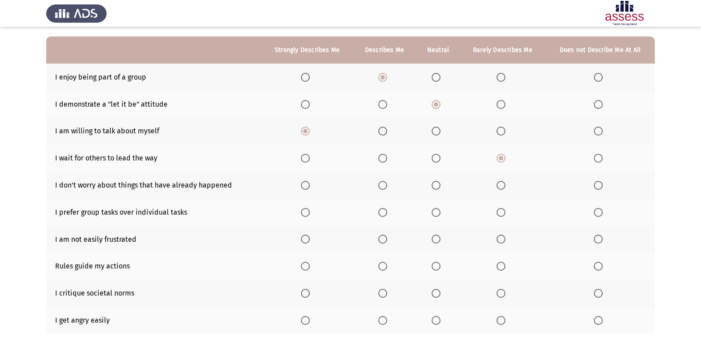
click at [306, 185] on span "Select an option" at bounding box center [305, 185] width 9 height 9
click at [306, 185] on input "Select an option" at bounding box center [305, 185] width 9 height 9
click at [386, 215] on span "Select an option" at bounding box center [382, 212] width 9 height 9
click at [386, 215] on input "Select an option" at bounding box center [382, 212] width 9 height 9
click at [312, 241] on label "Select an option" at bounding box center [307, 239] width 12 height 9
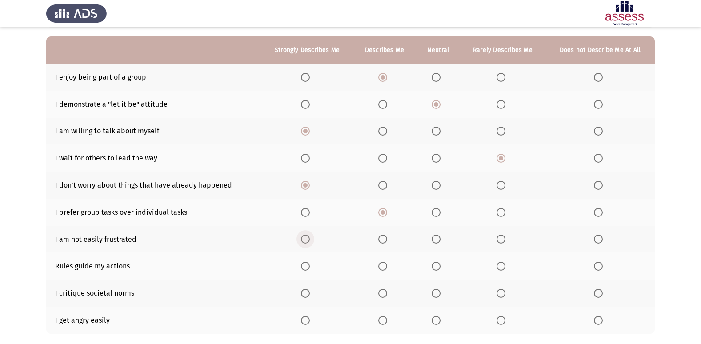
click at [310, 241] on input "Select an option" at bounding box center [305, 239] width 9 height 9
click at [304, 268] on span "Select an option" at bounding box center [305, 266] width 9 height 9
click at [304, 268] on input "Select an option" at bounding box center [305, 266] width 9 height 9
click at [597, 289] on mat-radio-button "Select an option" at bounding box center [600, 293] width 12 height 9
click at [597, 290] on span "Select an option" at bounding box center [598, 293] width 9 height 9
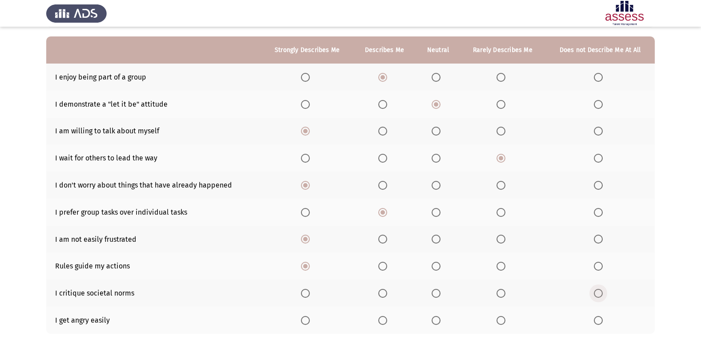
click at [597, 290] on input "Select an option" at bounding box center [598, 293] width 9 height 9
click at [504, 322] on span "Select an option" at bounding box center [501, 320] width 9 height 9
click at [504, 322] on input "Select an option" at bounding box center [501, 320] width 9 height 9
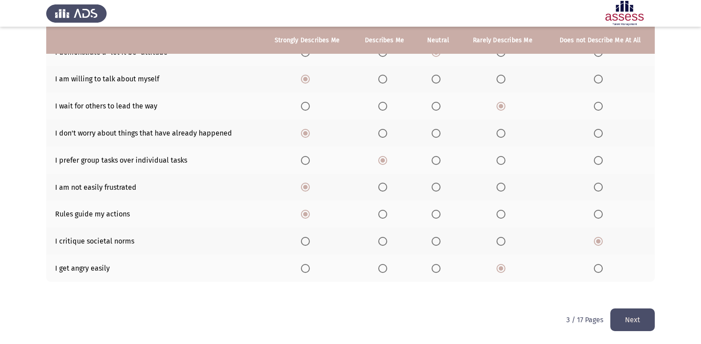
click at [614, 319] on button "Next" at bounding box center [633, 320] width 44 height 23
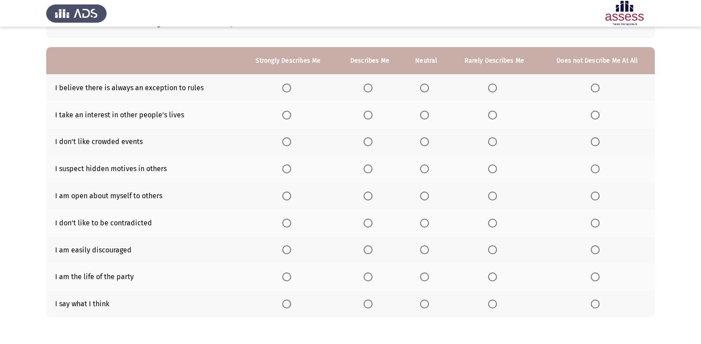
scroll to position [72, 0]
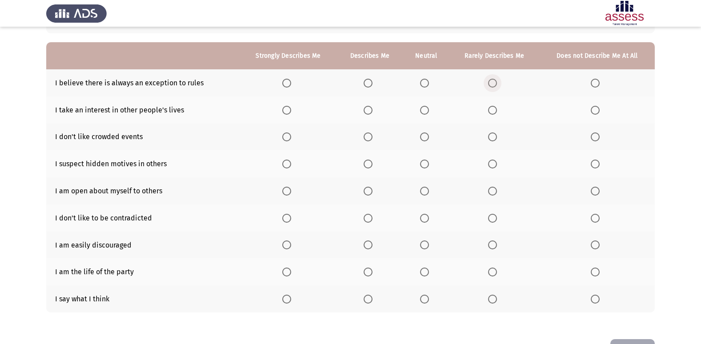
click at [493, 86] on span "Select an option" at bounding box center [492, 83] width 9 height 9
click at [493, 86] on input "Select an option" at bounding box center [492, 83] width 9 height 9
click at [428, 108] on span "Select an option" at bounding box center [424, 110] width 9 height 9
click at [428, 108] on input "Select an option" at bounding box center [424, 110] width 9 height 9
click at [373, 138] on label "Select an option" at bounding box center [370, 137] width 12 height 9
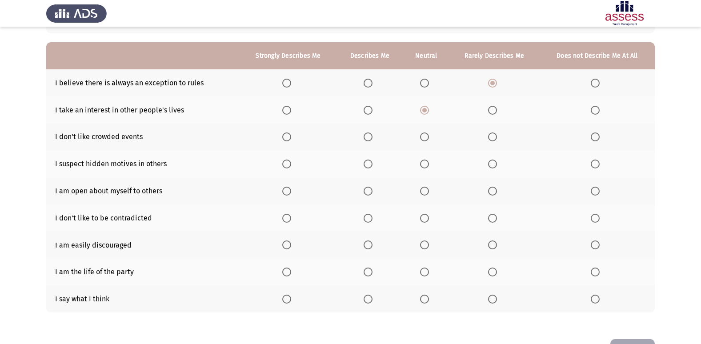
click at [373, 138] on input "Select an option" at bounding box center [368, 137] width 9 height 9
click at [370, 182] on th at bounding box center [370, 190] width 67 height 27
click at [369, 187] on span "Select an option" at bounding box center [368, 191] width 9 height 9
click at [369, 187] on input "Select an option" at bounding box center [368, 191] width 9 height 9
click at [370, 168] on span "Select an option" at bounding box center [368, 164] width 9 height 9
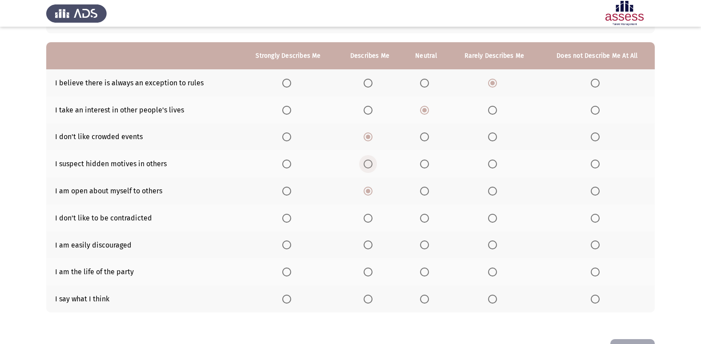
click at [370, 168] on input "Select an option" at bounding box center [368, 164] width 9 height 9
click at [425, 218] on span "Select an option" at bounding box center [425, 218] width 0 height 0
click at [424, 218] on input "Select an option" at bounding box center [424, 218] width 9 height 9
click at [593, 245] on span "Select an option" at bounding box center [595, 245] width 9 height 9
click at [593, 245] on input "Select an option" at bounding box center [595, 245] width 9 height 9
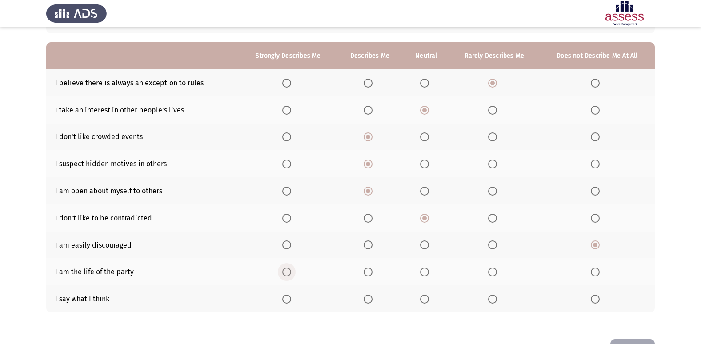
click at [287, 272] on span "Select an option" at bounding box center [287, 272] width 0 height 0
click at [287, 272] on input "Select an option" at bounding box center [286, 272] width 9 height 9
click at [371, 274] on span "Select an option" at bounding box center [368, 272] width 9 height 9
click at [371, 274] on input "Select an option" at bounding box center [368, 272] width 9 height 9
click at [497, 298] on span "Select an option" at bounding box center [492, 299] width 9 height 9
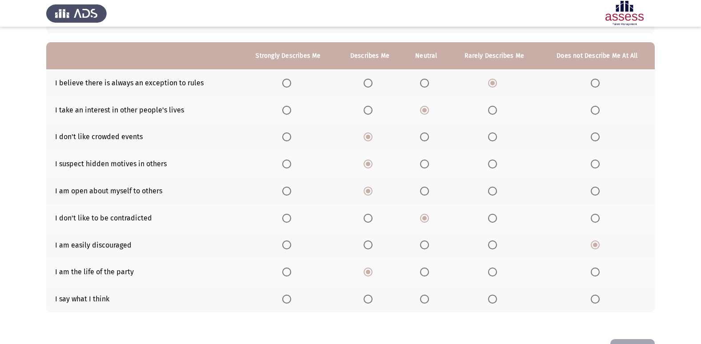
click at [497, 298] on input "Select an option" at bounding box center [492, 299] width 9 height 9
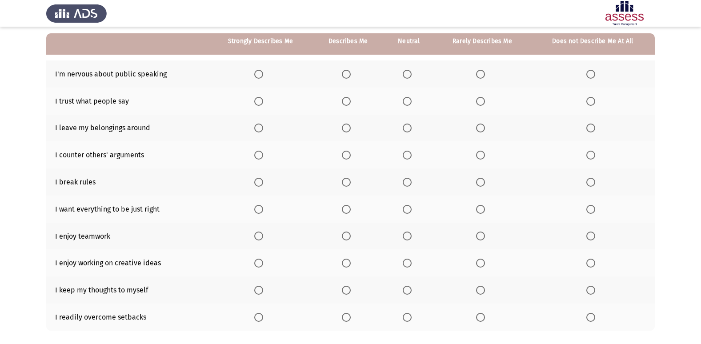
scroll to position [82, 0]
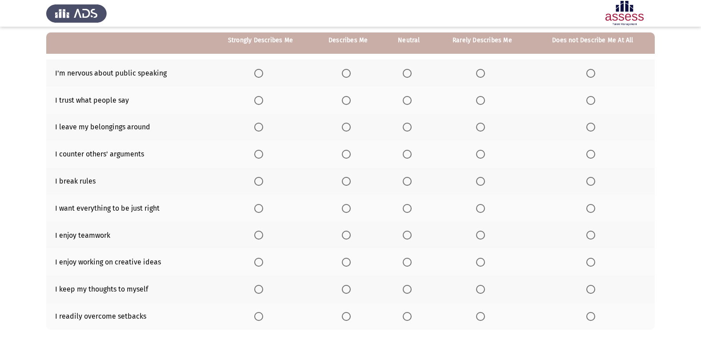
click at [591, 80] on th at bounding box center [593, 73] width 124 height 27
click at [591, 77] on span "Select an option" at bounding box center [591, 73] width 9 height 9
click at [591, 77] on input "Select an option" at bounding box center [591, 73] width 9 height 9
click at [349, 101] on span "Select an option" at bounding box center [346, 100] width 9 height 9
click at [349, 101] on input "Select an option" at bounding box center [346, 100] width 9 height 9
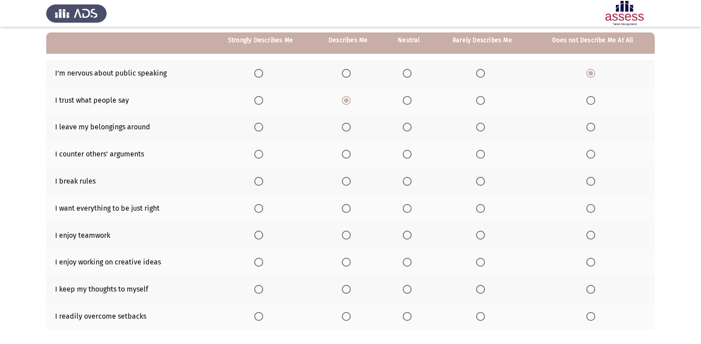
click at [479, 130] on span "Select an option" at bounding box center [480, 127] width 9 height 9
click at [479, 130] on input "Select an option" at bounding box center [480, 127] width 9 height 9
click at [595, 159] on span "Select an option" at bounding box center [591, 154] width 9 height 9
click at [595, 159] on input "Select an option" at bounding box center [591, 154] width 9 height 9
click at [595, 179] on span "Select an option" at bounding box center [591, 181] width 9 height 9
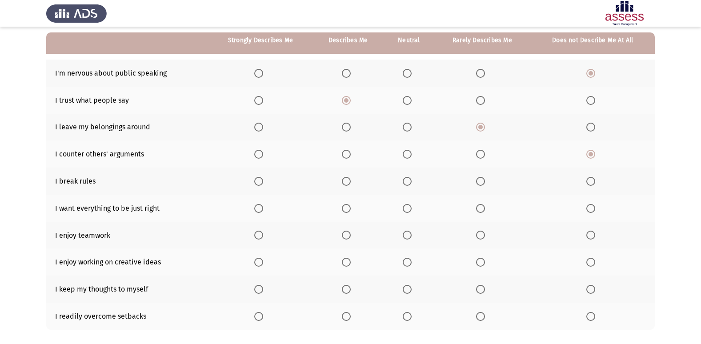
click at [595, 179] on input "Select an option" at bounding box center [591, 181] width 9 height 9
click at [262, 209] on span "Select an option" at bounding box center [258, 208] width 9 height 9
click at [262, 209] on input "Select an option" at bounding box center [258, 208] width 9 height 9
click at [346, 235] on span "Select an option" at bounding box center [346, 235] width 9 height 9
click at [346, 235] on input "Select an option" at bounding box center [346, 235] width 9 height 9
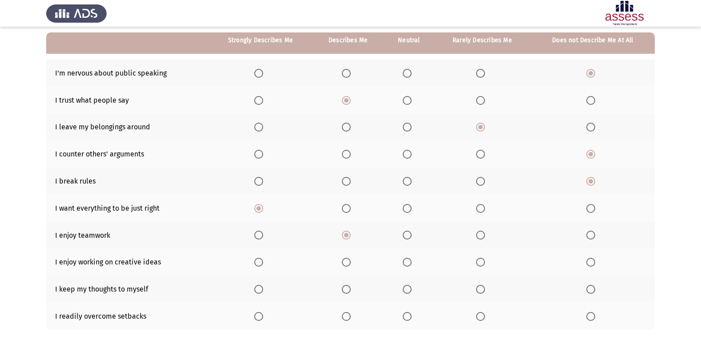
click at [259, 262] on span "Select an option" at bounding box center [259, 262] width 0 height 0
click at [260, 262] on input "Select an option" at bounding box center [258, 262] width 9 height 9
click at [588, 291] on span "Select an option" at bounding box center [591, 289] width 9 height 9
click at [588, 291] on input "Select an option" at bounding box center [591, 289] width 9 height 9
click at [263, 318] on span "Select an option" at bounding box center [258, 316] width 9 height 9
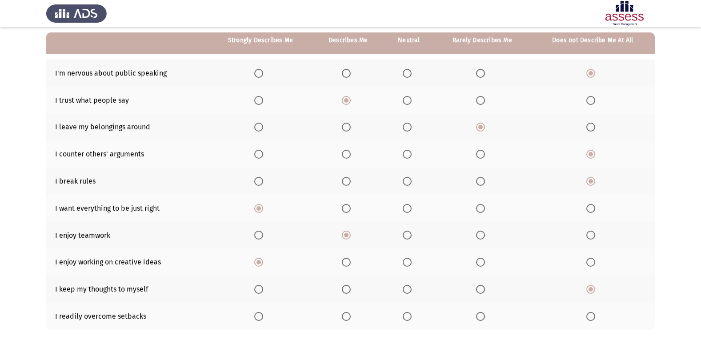
click at [263, 318] on input "Select an option" at bounding box center [258, 316] width 9 height 9
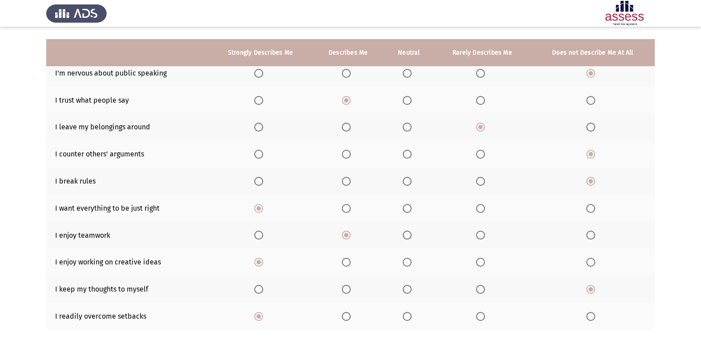
scroll to position [130, 0]
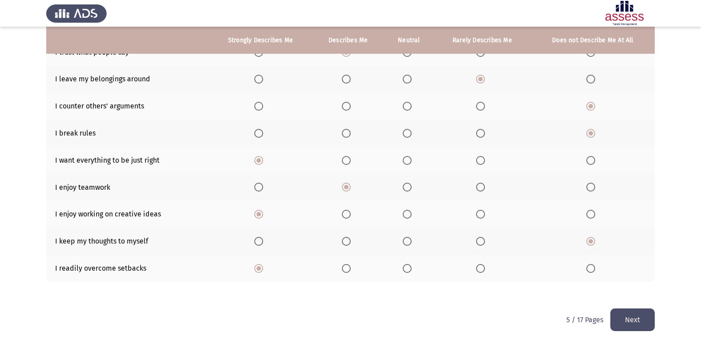
click at [640, 321] on button "Next" at bounding box center [633, 320] width 44 height 23
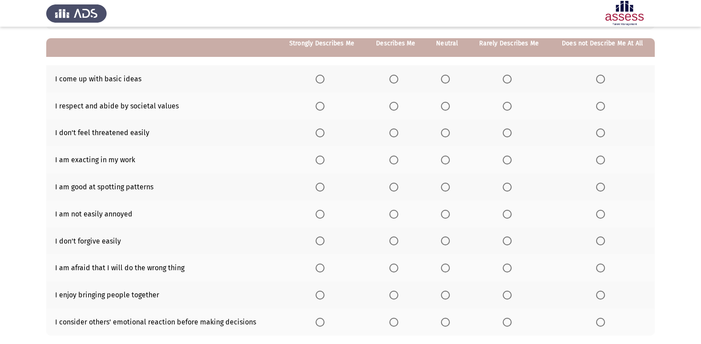
scroll to position [75, 0]
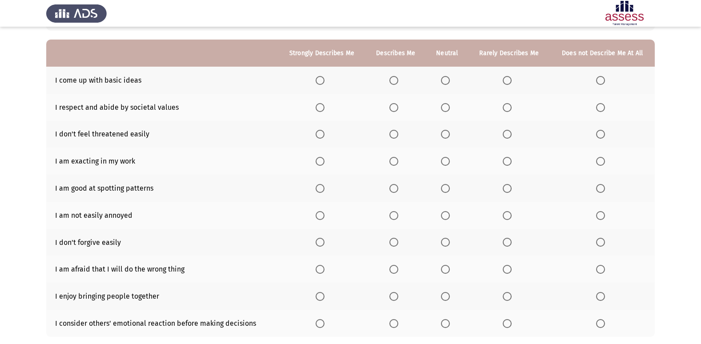
click at [507, 78] on span "Select an option" at bounding box center [507, 80] width 9 height 9
click at [507, 78] on input "Select an option" at bounding box center [507, 80] width 9 height 9
click at [325, 108] on span "Select an option" at bounding box center [320, 107] width 9 height 9
click at [325, 108] on input "Select an option" at bounding box center [320, 107] width 9 height 9
click at [319, 137] on span "Select an option" at bounding box center [320, 134] width 9 height 9
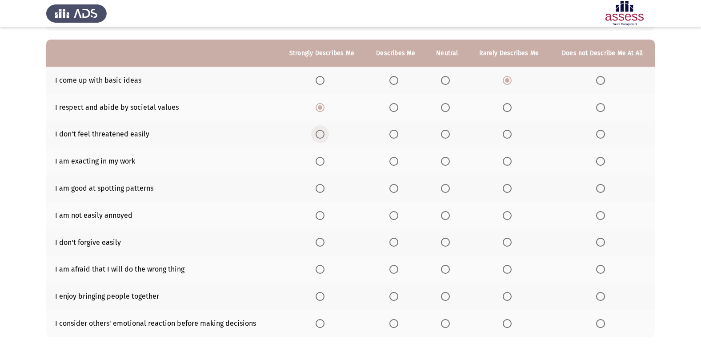
click at [319, 137] on input "Select an option" at bounding box center [320, 134] width 9 height 9
click at [323, 159] on span "Select an option" at bounding box center [320, 161] width 9 height 9
click at [323, 159] on input "Select an option" at bounding box center [320, 161] width 9 height 9
click at [325, 186] on span "Select an option" at bounding box center [320, 188] width 9 height 9
click at [325, 186] on input "Select an option" at bounding box center [320, 188] width 9 height 9
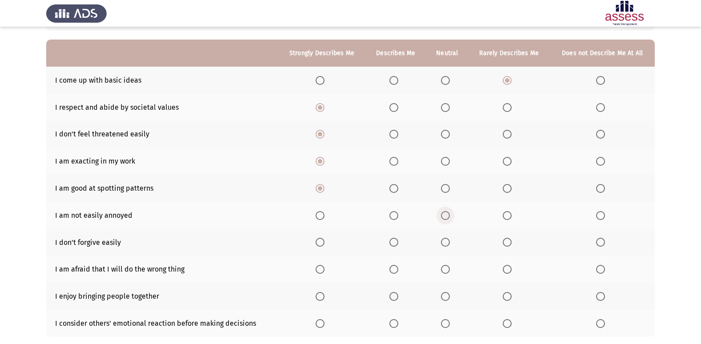
click at [443, 215] on span "Select an option" at bounding box center [445, 215] width 9 height 9
click at [443, 215] on input "Select an option" at bounding box center [445, 215] width 9 height 9
click at [395, 244] on span "Select an option" at bounding box center [394, 242] width 9 height 9
click at [395, 244] on input "Select an option" at bounding box center [394, 242] width 9 height 9
click at [395, 268] on span "Select an option" at bounding box center [394, 269] width 9 height 9
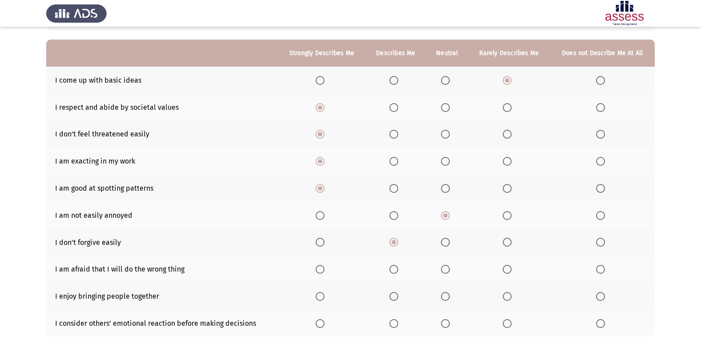
click at [395, 268] on input "Select an option" at bounding box center [394, 269] width 9 height 9
click at [510, 268] on span "Select an option" at bounding box center [507, 269] width 9 height 9
click at [510, 268] on input "Select an option" at bounding box center [507, 269] width 9 height 9
click at [320, 297] on span "Select an option" at bounding box center [320, 297] width 0 height 0
click at [321, 297] on input "Select an option" at bounding box center [320, 296] width 9 height 9
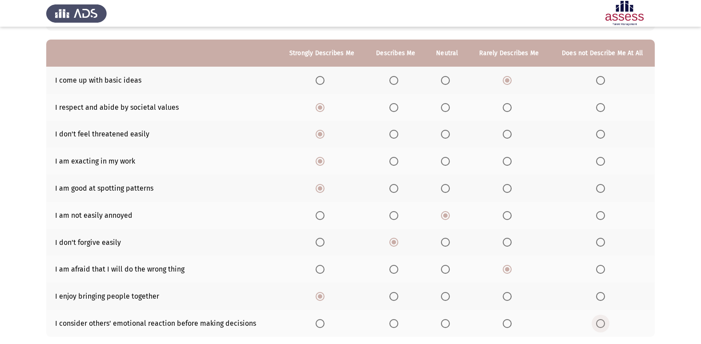
click at [605, 323] on span "Select an option" at bounding box center [600, 323] width 9 height 9
click at [605, 323] on input "Select an option" at bounding box center [600, 323] width 9 height 9
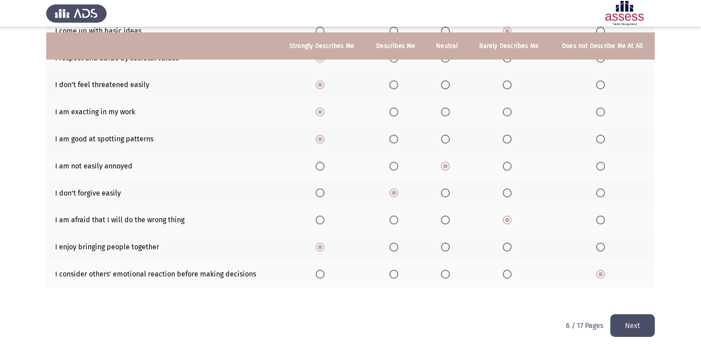
scroll to position [130, 0]
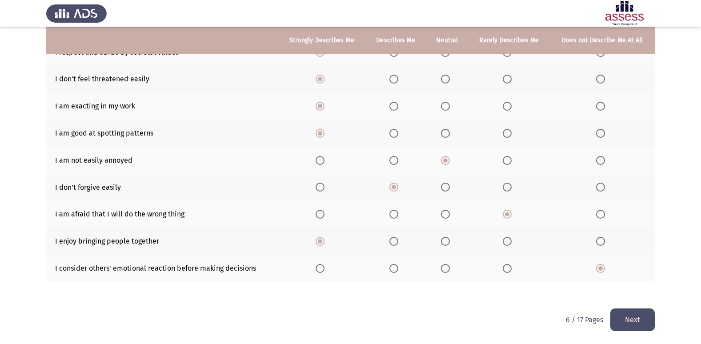
click at [635, 319] on button "Next" at bounding box center [633, 320] width 44 height 23
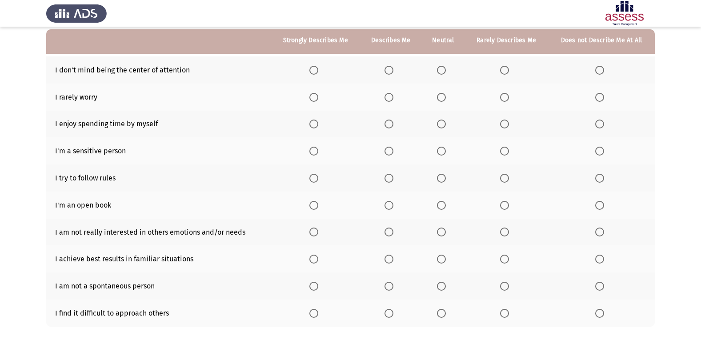
scroll to position [76, 0]
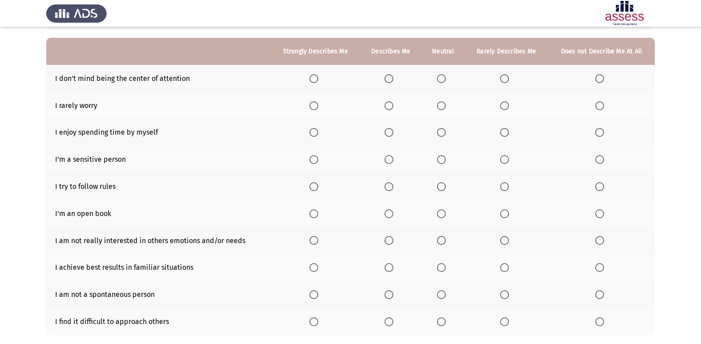
click at [315, 74] on span "Select an option" at bounding box center [314, 78] width 9 height 9
click at [315, 74] on input "Select an option" at bounding box center [314, 78] width 9 height 9
click at [394, 103] on span "Select an option" at bounding box center [389, 105] width 9 height 9
click at [394, 103] on input "Select an option" at bounding box center [389, 105] width 9 height 9
click at [322, 131] on label "Select an option" at bounding box center [316, 132] width 12 height 9
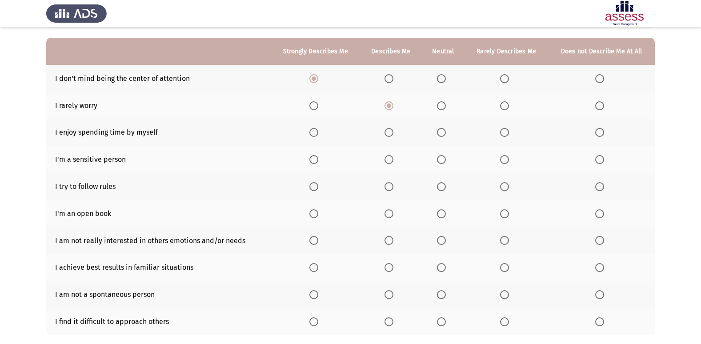
click at [318, 131] on input "Select an option" at bounding box center [314, 132] width 9 height 9
click at [600, 161] on span "Select an option" at bounding box center [599, 159] width 9 height 9
click at [600, 161] on input "Select an option" at bounding box center [599, 159] width 9 height 9
click at [504, 159] on span "Select an option" at bounding box center [504, 159] width 9 height 9
click at [504, 159] on input "Select an option" at bounding box center [504, 159] width 9 height 9
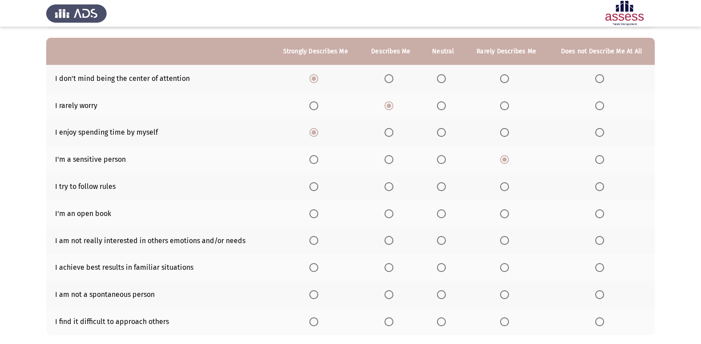
click at [318, 185] on span "Select an option" at bounding box center [314, 186] width 9 height 9
click at [318, 185] on input "Select an option" at bounding box center [314, 186] width 9 height 9
click at [439, 216] on span "Select an option" at bounding box center [441, 213] width 9 height 9
click at [439, 216] on input "Select an option" at bounding box center [441, 213] width 9 height 9
click at [599, 241] on span "Select an option" at bounding box center [599, 240] width 9 height 9
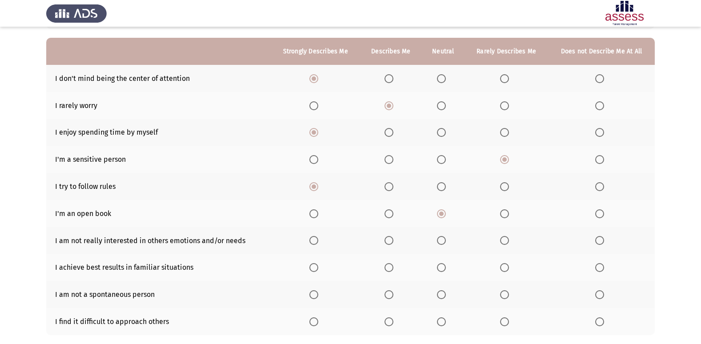
click at [599, 241] on input "Select an option" at bounding box center [599, 240] width 9 height 9
click at [315, 271] on span "Select an option" at bounding box center [314, 267] width 9 height 9
click at [315, 271] on input "Select an option" at bounding box center [314, 267] width 9 height 9
click at [504, 291] on span "Select an option" at bounding box center [504, 294] width 9 height 9
click at [504, 291] on input "Select an option" at bounding box center [504, 294] width 9 height 9
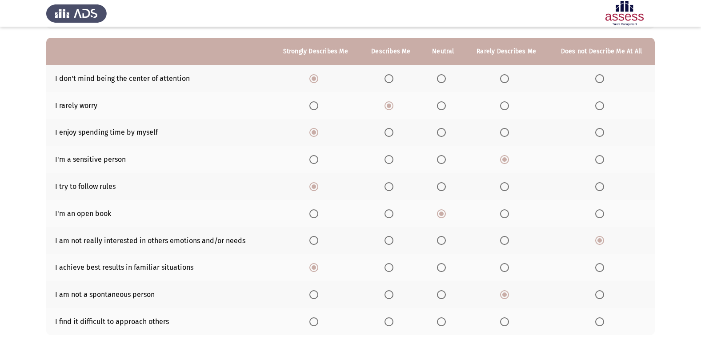
click at [505, 319] on span "Select an option" at bounding box center [504, 322] width 9 height 9
click at [505, 319] on input "Select an option" at bounding box center [504, 322] width 9 height 9
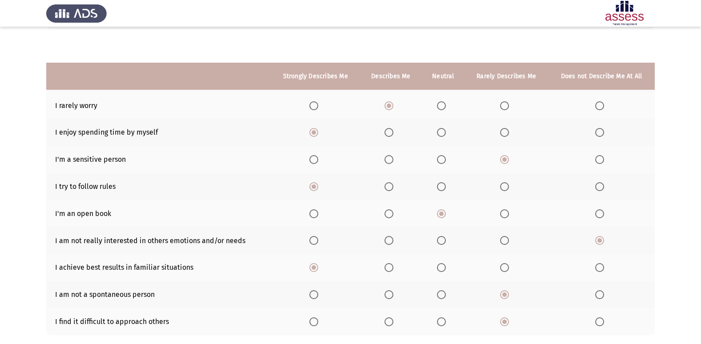
scroll to position [130, 0]
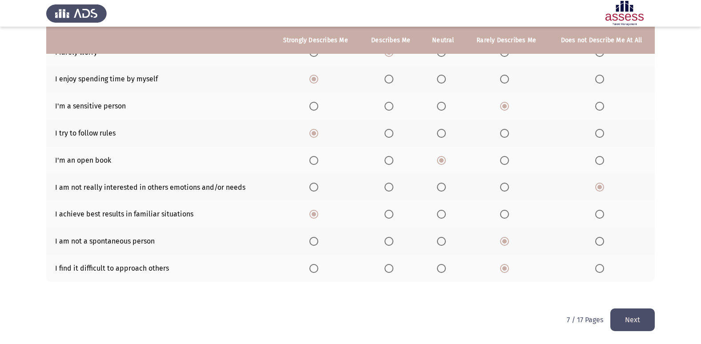
click at [649, 309] on button "Next" at bounding box center [633, 320] width 44 height 23
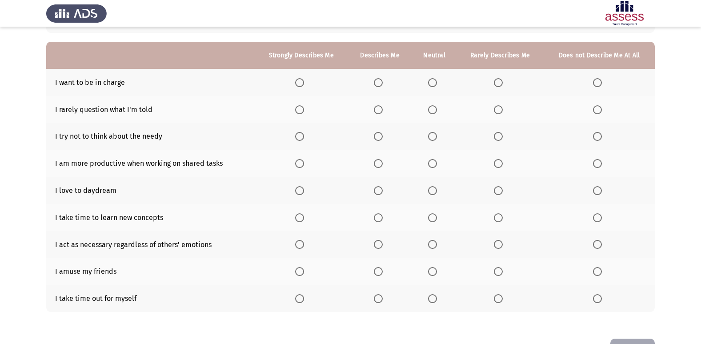
scroll to position [80, 0]
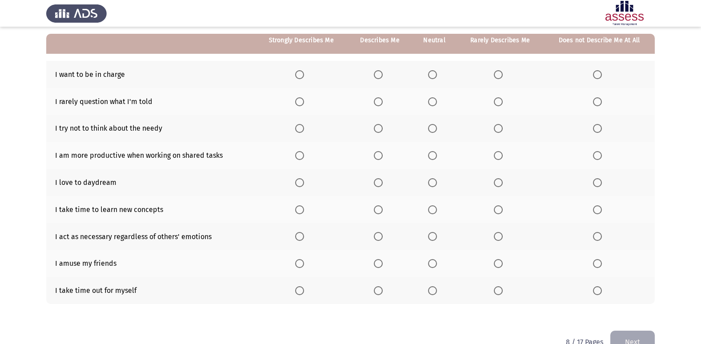
click at [304, 73] on span "Select an option" at bounding box center [299, 74] width 9 height 9
click at [304, 73] on input "Select an option" at bounding box center [299, 74] width 9 height 9
click at [600, 103] on span "Select an option" at bounding box center [597, 101] width 9 height 9
click at [600, 103] on input "Select an option" at bounding box center [597, 101] width 9 height 9
click at [598, 126] on span "Select an option" at bounding box center [597, 128] width 9 height 9
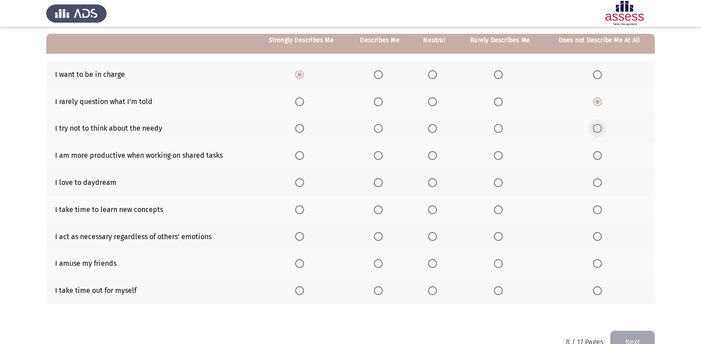
click at [598, 126] on input "Select an option" at bounding box center [597, 128] width 9 height 9
click at [297, 157] on span "Select an option" at bounding box center [299, 155] width 9 height 9
click at [297, 157] on input "Select an option" at bounding box center [299, 155] width 9 height 9
click at [378, 181] on span "Select an option" at bounding box center [378, 182] width 9 height 9
click at [378, 181] on input "Select an option" at bounding box center [378, 182] width 9 height 9
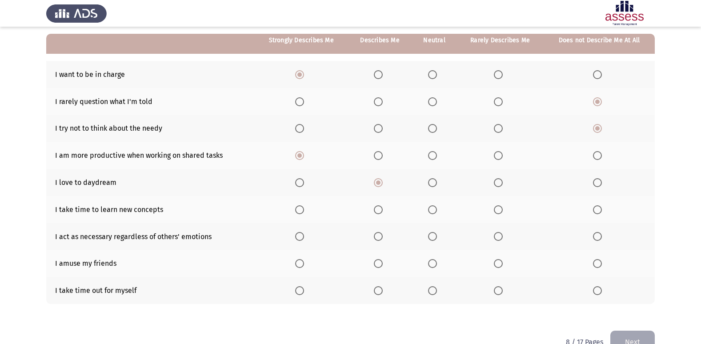
click at [440, 182] on label "Select an option" at bounding box center [434, 182] width 12 height 9
click at [437, 182] on input "Select an option" at bounding box center [432, 182] width 9 height 9
click at [300, 211] on span "Select an option" at bounding box center [299, 209] width 9 height 9
click at [300, 211] on input "Select an option" at bounding box center [299, 209] width 9 height 9
click at [304, 235] on span "Select an option" at bounding box center [299, 236] width 9 height 9
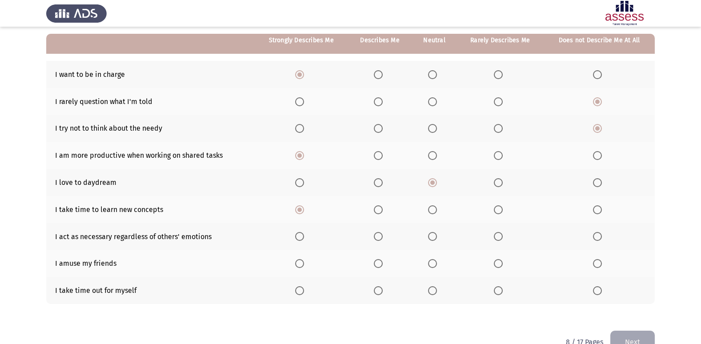
click at [304, 235] on input "Select an option" at bounding box center [299, 236] width 9 height 9
click at [315, 259] on th at bounding box center [301, 263] width 93 height 27
click at [304, 262] on span "Select an option" at bounding box center [299, 263] width 9 height 9
click at [304, 262] on input "Select an option" at bounding box center [299, 263] width 9 height 9
click at [306, 289] on label "Select an option" at bounding box center [301, 290] width 12 height 9
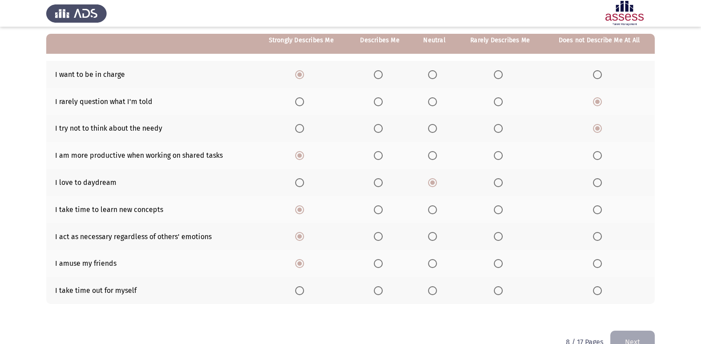
click at [304, 289] on input "Select an option" at bounding box center [299, 290] width 9 height 9
click at [652, 337] on button "Next" at bounding box center [633, 342] width 44 height 23
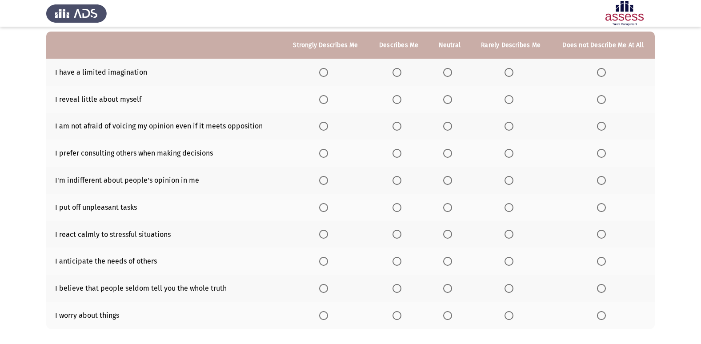
scroll to position [85, 0]
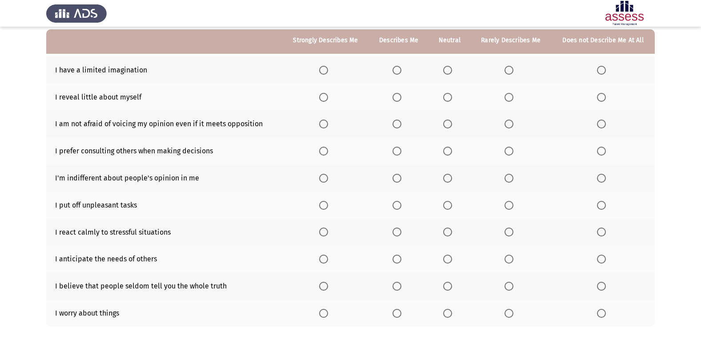
click at [606, 66] on span "Select an option" at bounding box center [601, 70] width 9 height 9
click at [606, 66] on input "Select an option" at bounding box center [601, 70] width 9 height 9
click at [398, 100] on span "Select an option" at bounding box center [397, 97] width 9 height 9
click at [398, 100] on input "Select an option" at bounding box center [397, 97] width 9 height 9
click at [328, 129] on th at bounding box center [325, 124] width 87 height 27
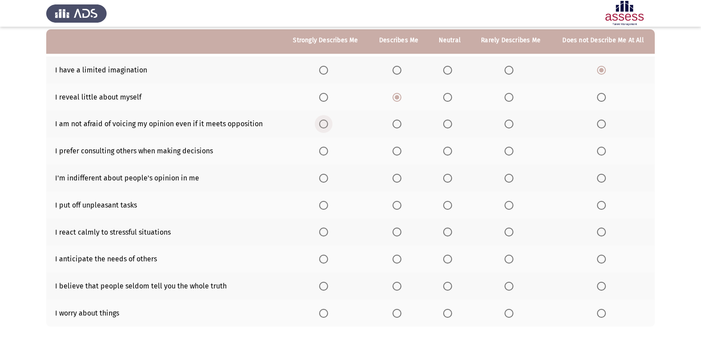
click at [328, 126] on span "Select an option" at bounding box center [323, 124] width 9 height 9
click at [328, 126] on input "Select an option" at bounding box center [323, 124] width 9 height 9
click at [328, 150] on span "Select an option" at bounding box center [323, 151] width 9 height 9
click at [328, 150] on input "Select an option" at bounding box center [323, 151] width 9 height 9
click at [451, 178] on span "Select an option" at bounding box center [447, 178] width 9 height 9
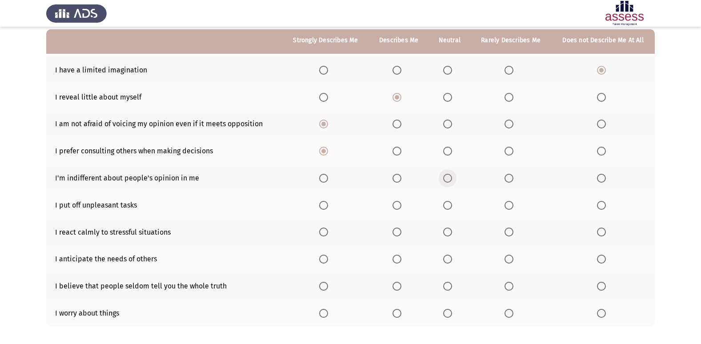
click at [451, 178] on input "Select an option" at bounding box center [447, 178] width 9 height 9
click at [447, 204] on span "Select an option" at bounding box center [447, 205] width 9 height 9
click at [447, 204] on input "Select an option" at bounding box center [447, 205] width 9 height 9
click at [321, 232] on th at bounding box center [325, 232] width 87 height 27
click at [324, 229] on span "Select an option" at bounding box center [323, 232] width 9 height 9
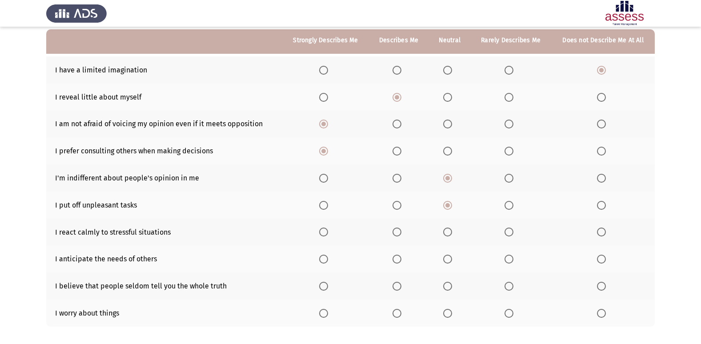
click at [324, 229] on input "Select an option" at bounding box center [323, 232] width 9 height 9
drag, startPoint x: 326, startPoint y: 258, endPoint x: 329, endPoint y: 254, distance: 4.8
click at [329, 254] on th at bounding box center [325, 258] width 87 height 27
click at [328, 260] on span "Select an option" at bounding box center [323, 259] width 9 height 9
click at [328, 260] on input "Select an option" at bounding box center [323, 259] width 9 height 9
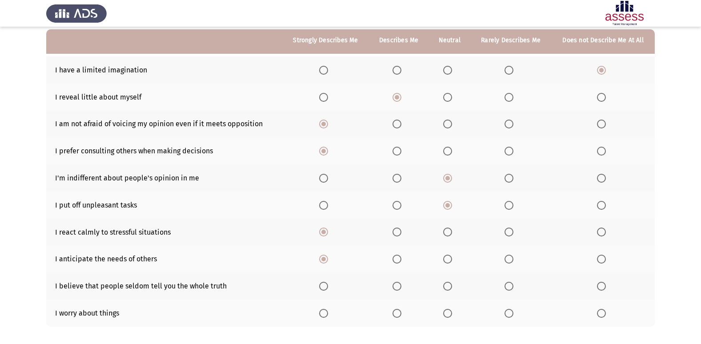
click at [452, 287] on span "Select an option" at bounding box center [447, 286] width 9 height 9
click at [452, 287] on input "Select an option" at bounding box center [447, 286] width 9 height 9
click at [402, 305] on th at bounding box center [399, 313] width 60 height 27
click at [404, 313] on label "Select an option" at bounding box center [399, 313] width 12 height 9
click at [402, 313] on input "Select an option" at bounding box center [397, 313] width 9 height 9
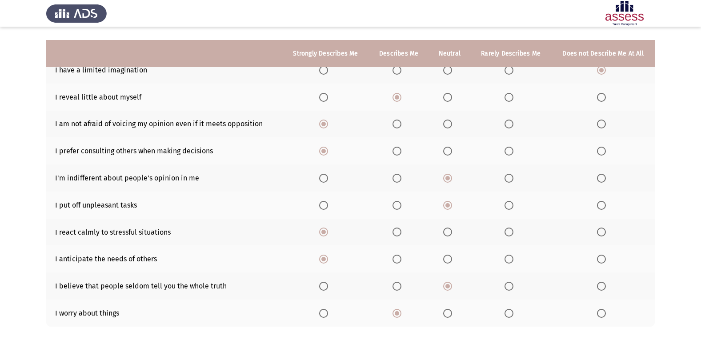
scroll to position [130, 0]
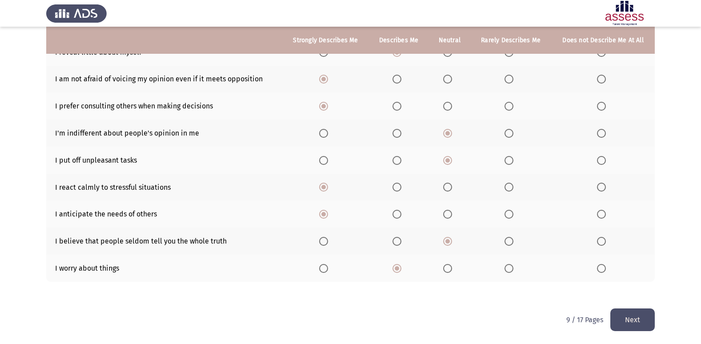
click at [620, 318] on button "Next" at bounding box center [633, 320] width 44 height 23
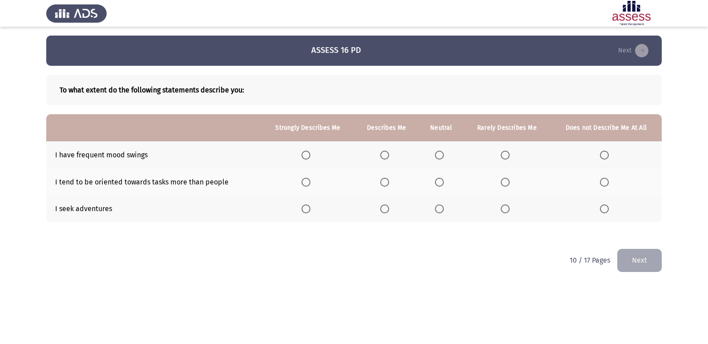
click at [510, 156] on label "Select an option" at bounding box center [507, 155] width 12 height 9
click at [510, 156] on input "Select an option" at bounding box center [505, 155] width 9 height 9
click at [309, 187] on th at bounding box center [308, 182] width 93 height 27
click at [308, 185] on span "Select an option" at bounding box center [306, 182] width 9 height 9
click at [308, 185] on input "Select an option" at bounding box center [306, 182] width 9 height 9
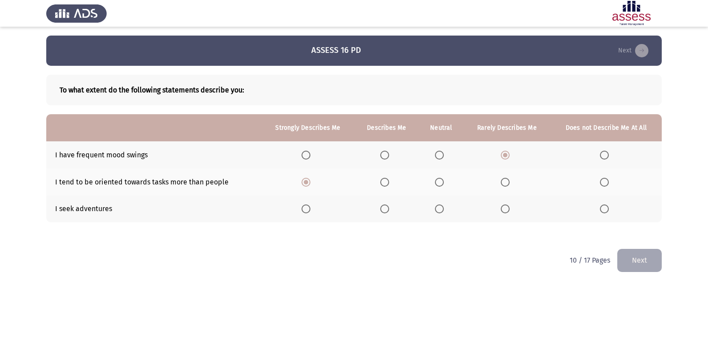
click at [310, 209] on span "Select an option" at bounding box center [306, 209] width 9 height 9
click at [310, 209] on input "Select an option" at bounding box center [306, 209] width 9 height 9
click at [629, 266] on button "Next" at bounding box center [639, 260] width 44 height 23
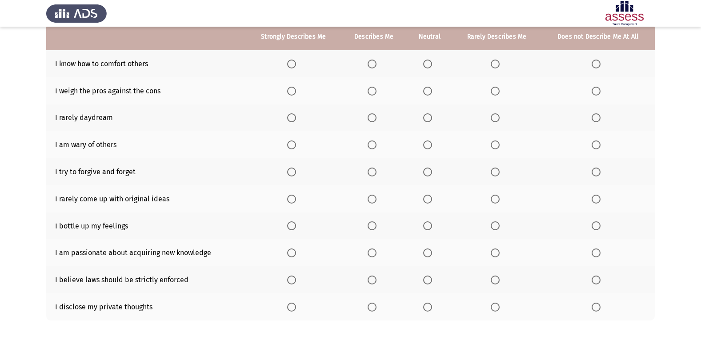
scroll to position [88, 0]
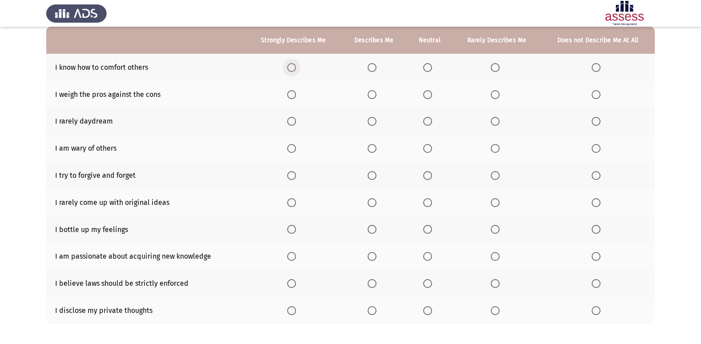
click at [295, 66] on span "Select an option" at bounding box center [291, 67] width 9 height 9
click at [295, 66] on input "Select an option" at bounding box center [291, 67] width 9 height 9
click at [293, 92] on span "Select an option" at bounding box center [291, 94] width 9 height 9
click at [293, 92] on input "Select an option" at bounding box center [291, 94] width 9 height 9
click at [500, 121] on label "Select an option" at bounding box center [497, 121] width 12 height 9
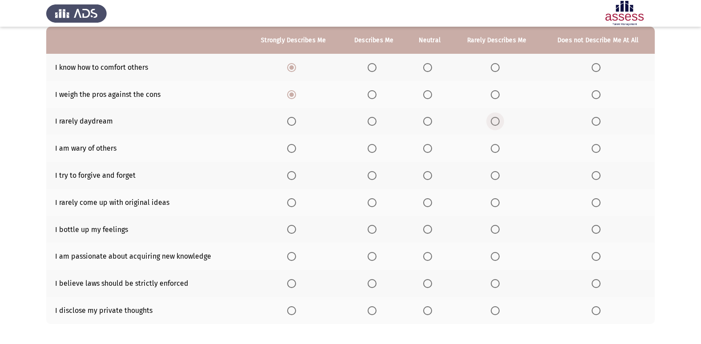
click at [500, 121] on input "Select an option" at bounding box center [495, 121] width 9 height 9
click at [296, 179] on span "Select an option" at bounding box center [291, 175] width 9 height 9
click at [296, 179] on input "Select an option" at bounding box center [291, 175] width 9 height 9
click at [378, 173] on label "Select an option" at bounding box center [374, 175] width 12 height 9
click at [377, 173] on input "Select an option" at bounding box center [372, 175] width 9 height 9
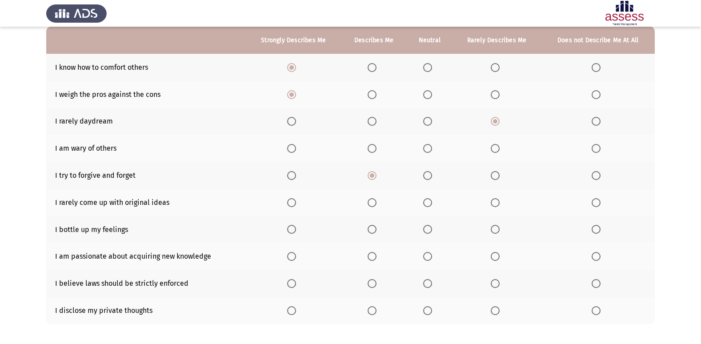
click at [428, 148] on span "Select an option" at bounding box center [427, 148] width 9 height 9
click at [428, 148] on input "Select an option" at bounding box center [427, 148] width 9 height 9
click at [599, 198] on span "Select an option" at bounding box center [596, 202] width 9 height 9
click at [599, 198] on input "Select an option" at bounding box center [596, 202] width 9 height 9
click at [426, 231] on span "Select an option" at bounding box center [427, 229] width 9 height 9
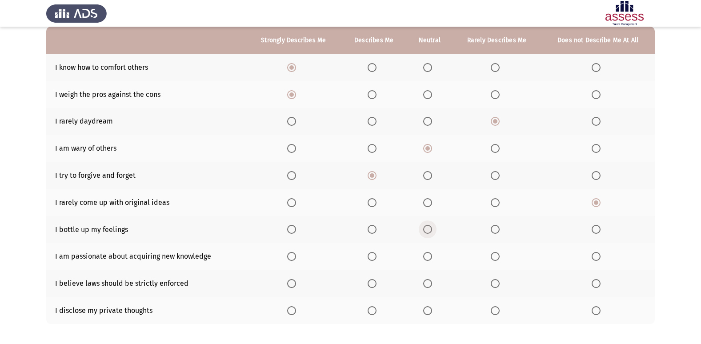
click at [426, 231] on input "Select an option" at bounding box center [427, 229] width 9 height 9
click at [296, 258] on span "Select an option" at bounding box center [291, 256] width 9 height 9
click at [296, 258] on input "Select an option" at bounding box center [291, 256] width 9 height 9
click at [295, 286] on span "Select an option" at bounding box center [291, 283] width 9 height 9
click at [295, 286] on input "Select an option" at bounding box center [291, 283] width 9 height 9
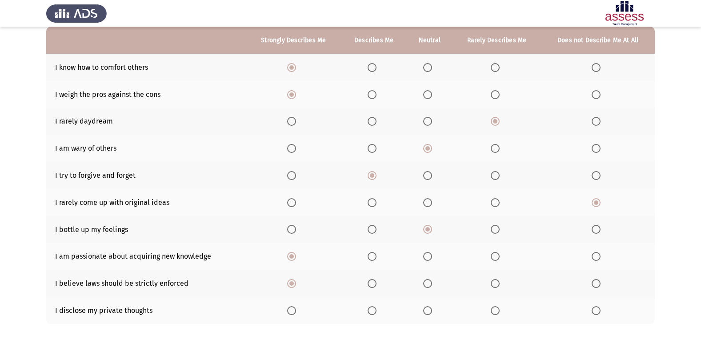
click at [294, 313] on span "Select an option" at bounding box center [291, 310] width 9 height 9
click at [294, 313] on input "Select an option" at bounding box center [291, 310] width 9 height 9
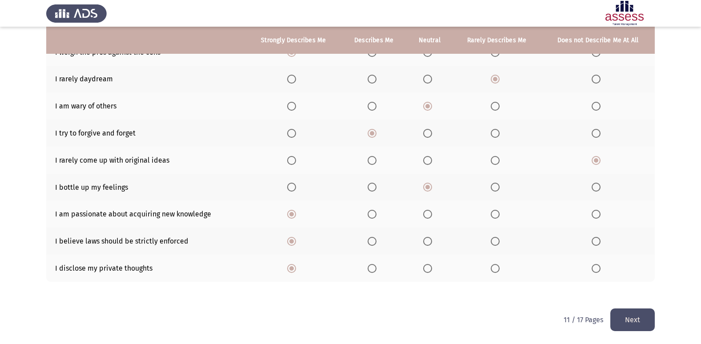
click at [618, 325] on button "Next" at bounding box center [633, 320] width 44 height 23
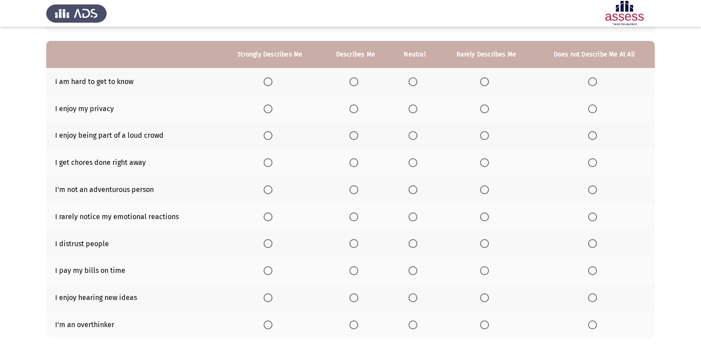
scroll to position [80, 0]
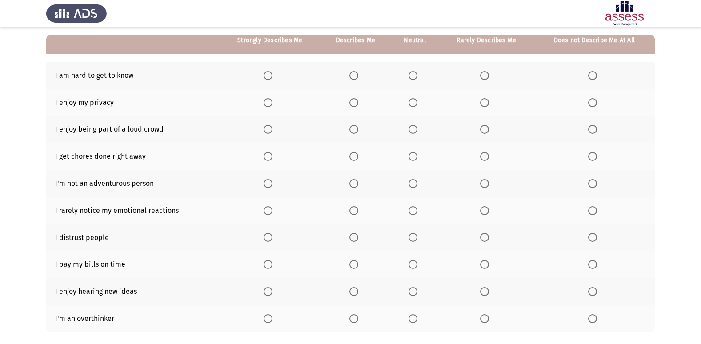
click at [595, 76] on span "Select an option" at bounding box center [592, 75] width 9 height 9
click at [595, 76] on input "Select an option" at bounding box center [592, 75] width 9 height 9
click at [273, 105] on span "Select an option" at bounding box center [268, 102] width 9 height 9
click at [273, 105] on input "Select an option" at bounding box center [268, 102] width 9 height 9
click at [489, 133] on span "Select an option" at bounding box center [484, 129] width 9 height 9
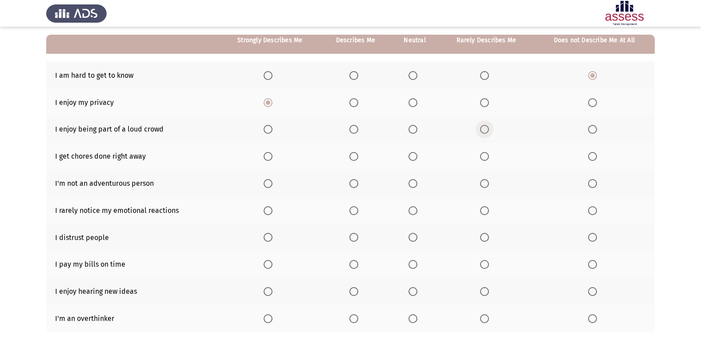
click at [489, 133] on input "Select an option" at bounding box center [484, 129] width 9 height 9
click at [358, 154] on span "Select an option" at bounding box center [354, 156] width 9 height 9
click at [358, 154] on input "Select an option" at bounding box center [354, 156] width 9 height 9
click at [590, 184] on span "Select an option" at bounding box center [592, 183] width 9 height 9
click at [590, 184] on input "Select an option" at bounding box center [592, 183] width 9 height 9
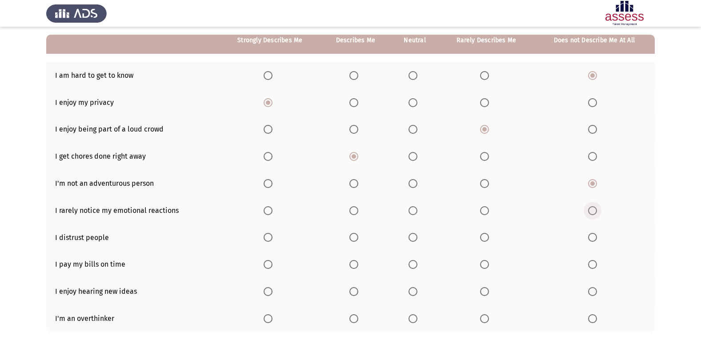
click at [593, 210] on span "Select an option" at bounding box center [592, 210] width 9 height 9
click at [593, 210] on input "Select an option" at bounding box center [592, 210] width 9 height 9
click at [484, 240] on span "Select an option" at bounding box center [484, 237] width 9 height 9
click at [484, 240] on input "Select an option" at bounding box center [484, 237] width 9 height 9
click at [271, 264] on span "Select an option" at bounding box center [268, 264] width 9 height 9
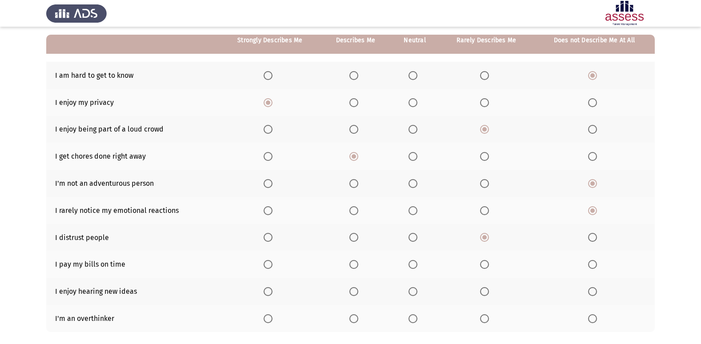
click at [271, 264] on input "Select an option" at bounding box center [268, 264] width 9 height 9
click at [265, 290] on span "Select an option" at bounding box center [268, 291] width 9 height 9
click at [265, 290] on input "Select an option" at bounding box center [268, 291] width 9 height 9
click at [267, 318] on span "Select an option" at bounding box center [268, 318] width 9 height 9
click at [267, 318] on input "Select an option" at bounding box center [268, 318] width 9 height 9
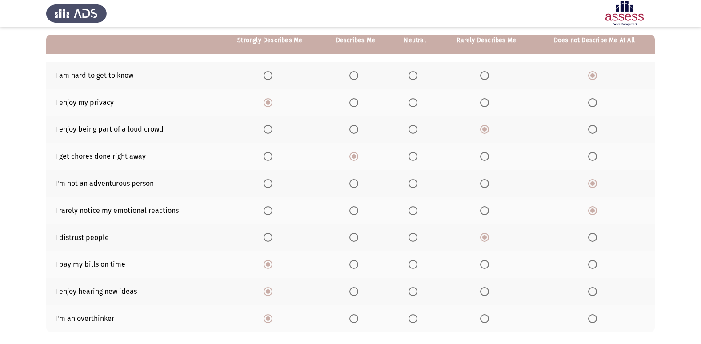
scroll to position [130, 0]
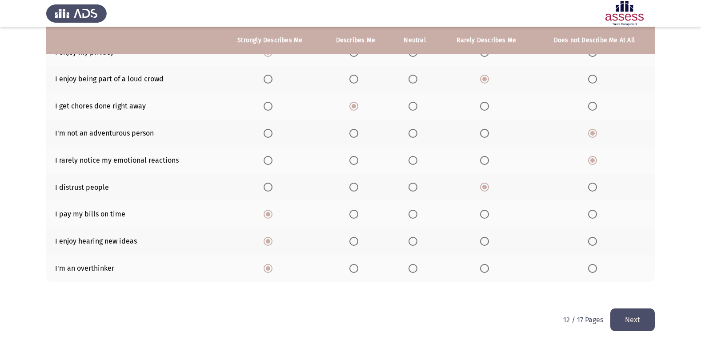
click at [650, 316] on button "Next" at bounding box center [633, 320] width 44 height 23
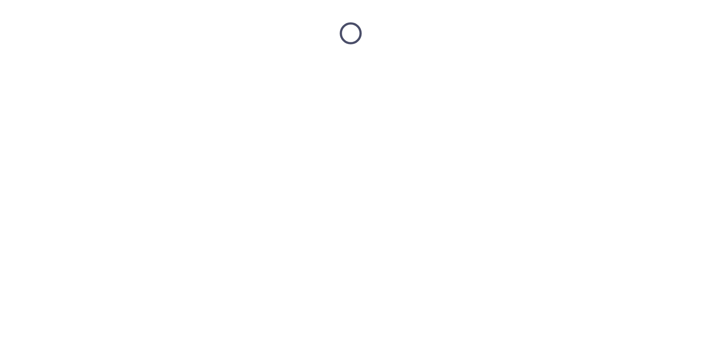
scroll to position [0, 0]
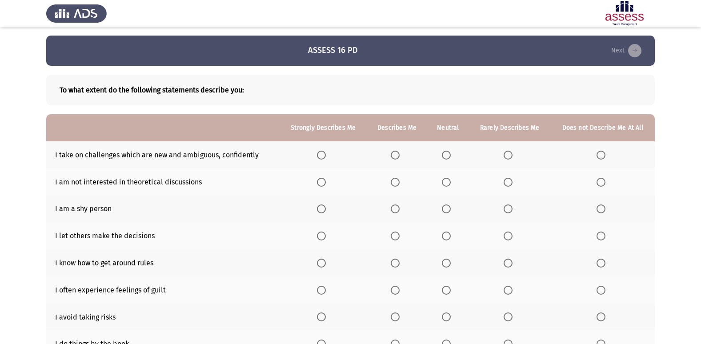
drag, startPoint x: 703, startPoint y: 225, endPoint x: 708, endPoint y: 229, distance: 5.4
click at [701, 229] on html "ASSESS 16 PD Next To what extent do the following statements describe you: Stro…" at bounding box center [350, 237] width 701 height 474
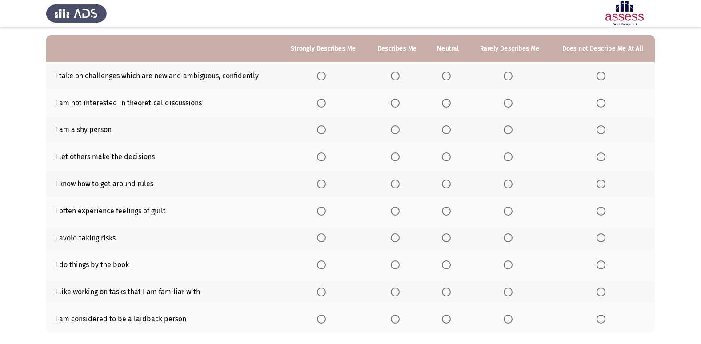
scroll to position [78, 0]
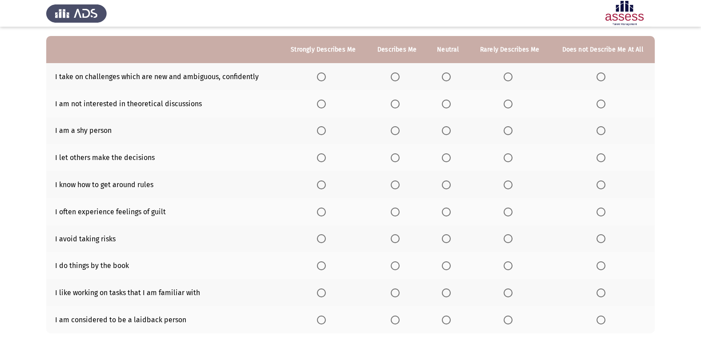
click at [323, 82] on th at bounding box center [323, 76] width 87 height 27
click at [323, 80] on span "Select an option" at bounding box center [321, 76] width 9 height 9
click at [323, 80] on input "Select an option" at bounding box center [321, 76] width 9 height 9
click at [601, 101] on span "Select an option" at bounding box center [601, 104] width 9 height 9
click at [601, 101] on input "Select an option" at bounding box center [601, 104] width 9 height 9
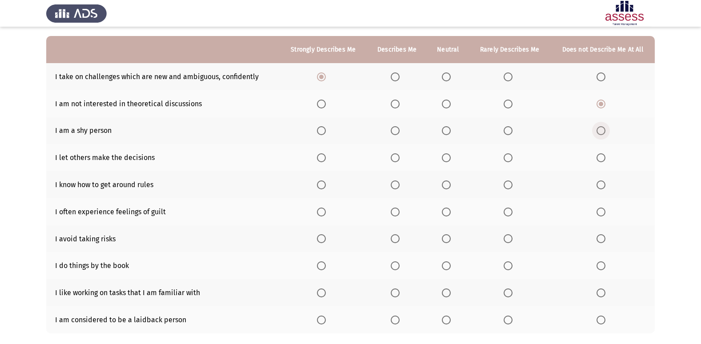
click at [603, 132] on span "Select an option" at bounding box center [601, 130] width 9 height 9
click at [603, 132] on input "Select an option" at bounding box center [601, 130] width 9 height 9
click at [511, 158] on span "Select an option" at bounding box center [508, 157] width 9 height 9
click at [511, 158] on input "Select an option" at bounding box center [508, 157] width 9 height 9
drag, startPoint x: 510, startPoint y: 181, endPoint x: 512, endPoint y: 186, distance: 5.2
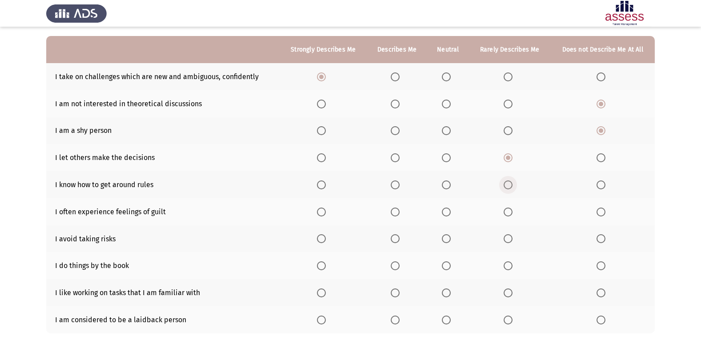
click at [512, 186] on span "Select an option" at bounding box center [508, 185] width 9 height 9
click at [512, 186] on input "Select an option" at bounding box center [508, 185] width 9 height 9
click at [397, 214] on span "Select an option" at bounding box center [395, 212] width 9 height 9
click at [397, 214] on input "Select an option" at bounding box center [395, 212] width 9 height 9
click at [510, 235] on span "Select an option" at bounding box center [508, 238] width 9 height 9
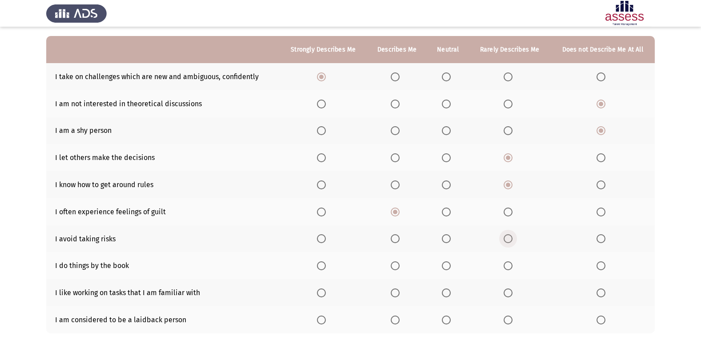
click at [510, 235] on input "Select an option" at bounding box center [508, 238] width 9 height 9
click at [325, 267] on span "Select an option" at bounding box center [321, 266] width 9 height 9
click at [325, 267] on input "Select an option" at bounding box center [321, 266] width 9 height 9
click at [400, 267] on span "Select an option" at bounding box center [395, 266] width 9 height 9
click at [400, 267] on input "Select an option" at bounding box center [395, 266] width 9 height 9
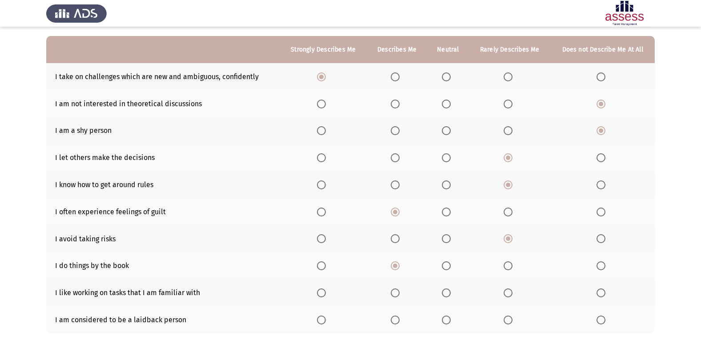
click at [326, 296] on span "Select an option" at bounding box center [321, 293] width 9 height 9
click at [326, 296] on input "Select an option" at bounding box center [321, 293] width 9 height 9
click at [147, 314] on td "I am considered to be a laidback person" at bounding box center [162, 319] width 233 height 27
click at [148, 317] on td "I am considered to be a laidback person" at bounding box center [162, 319] width 233 height 27
click at [149, 317] on td "I am considered to be a laidback person" at bounding box center [162, 319] width 233 height 27
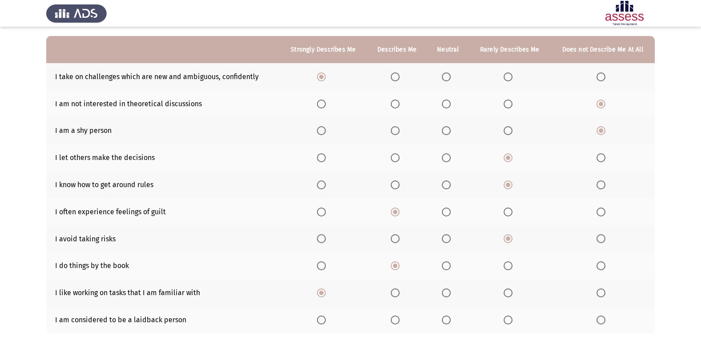
click at [149, 317] on td "I am considered to be a laidback person" at bounding box center [162, 319] width 233 height 27
click at [451, 322] on span "Select an option" at bounding box center [446, 320] width 9 height 9
click at [451, 322] on input "Select an option" at bounding box center [446, 320] width 9 height 9
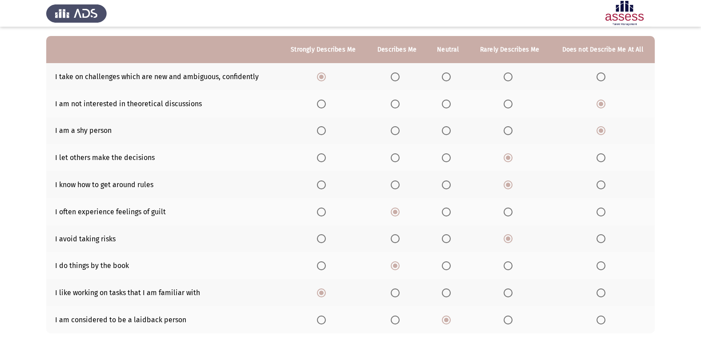
scroll to position [130, 0]
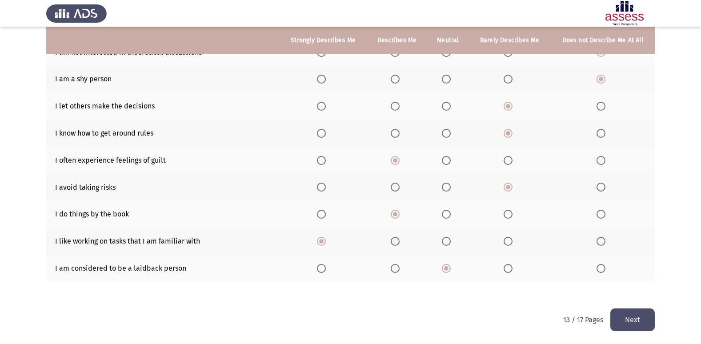
click at [611, 322] on div "13 / 17 Pages Next" at bounding box center [609, 320] width 92 height 23
drag, startPoint x: 628, startPoint y: 319, endPoint x: 601, endPoint y: 340, distance: 34.2
click at [628, 319] on button "Next" at bounding box center [633, 320] width 44 height 23
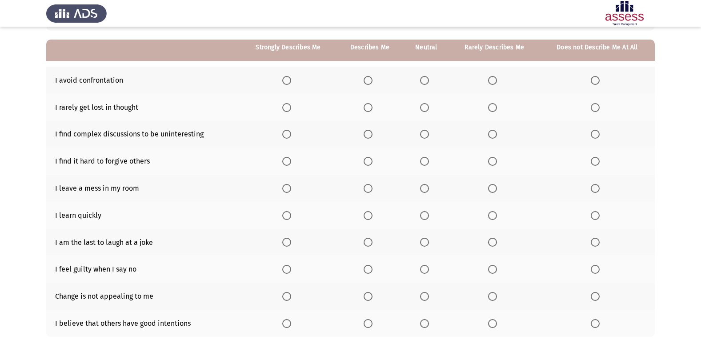
scroll to position [82, 0]
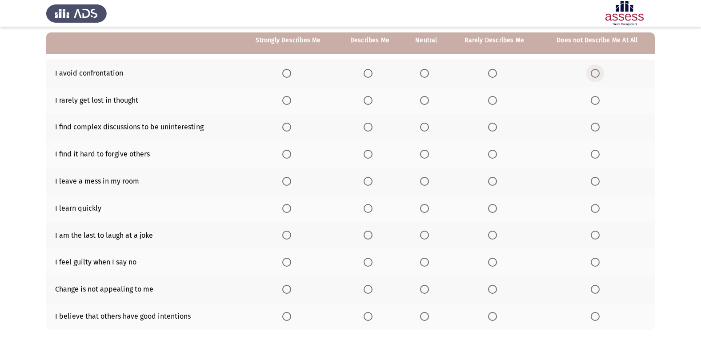
click at [602, 71] on label "Select an option" at bounding box center [597, 73] width 12 height 9
click at [600, 71] on input "Select an option" at bounding box center [595, 73] width 9 height 9
click at [494, 105] on th at bounding box center [495, 100] width 90 height 27
click at [494, 104] on span "Select an option" at bounding box center [492, 100] width 9 height 9
click at [494, 104] on input "Select an option" at bounding box center [492, 100] width 9 height 9
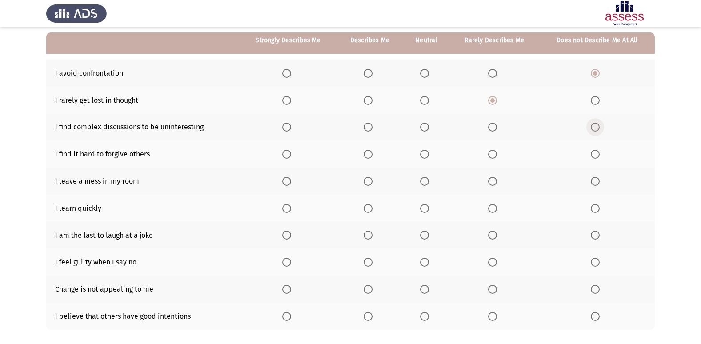
click at [597, 123] on span "Select an option" at bounding box center [595, 127] width 9 height 9
click at [597, 123] on input "Select an option" at bounding box center [595, 127] width 9 height 9
click at [366, 155] on span "Select an option" at bounding box center [368, 154] width 9 height 9
click at [366, 155] on input "Select an option" at bounding box center [368, 154] width 9 height 9
click at [491, 182] on span "Select an option" at bounding box center [492, 181] width 9 height 9
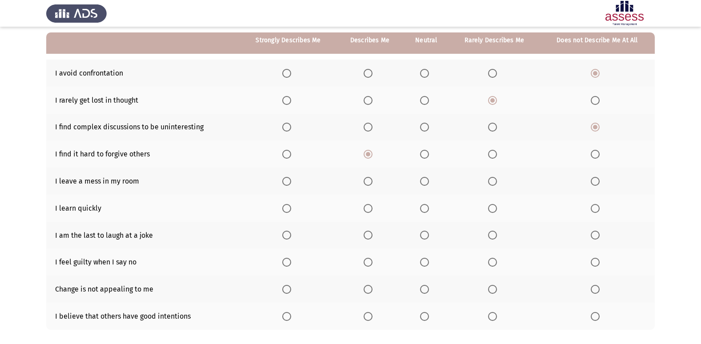
click at [491, 182] on input "Select an option" at bounding box center [492, 181] width 9 height 9
click at [287, 207] on span "Select an option" at bounding box center [286, 208] width 9 height 9
click at [287, 207] on input "Select an option" at bounding box center [286, 208] width 9 height 9
click at [494, 236] on span "Select an option" at bounding box center [492, 235] width 9 height 9
click at [494, 236] on input "Select an option" at bounding box center [492, 235] width 9 height 9
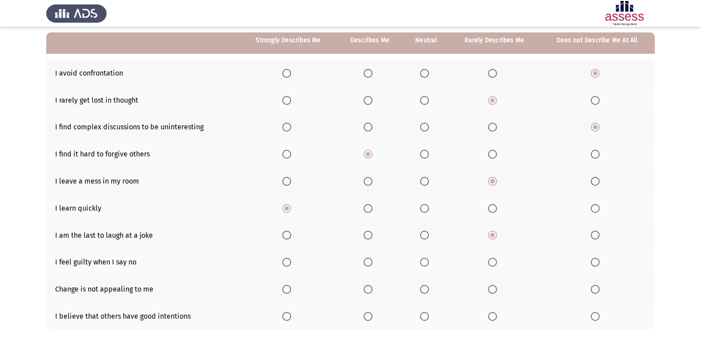
click at [367, 260] on span "Select an option" at bounding box center [368, 262] width 9 height 9
click at [367, 260] on input "Select an option" at bounding box center [368, 262] width 9 height 9
click at [432, 264] on label "Select an option" at bounding box center [426, 262] width 12 height 9
click at [429, 264] on input "Select an option" at bounding box center [424, 262] width 9 height 9
click at [592, 291] on span "Select an option" at bounding box center [595, 289] width 9 height 9
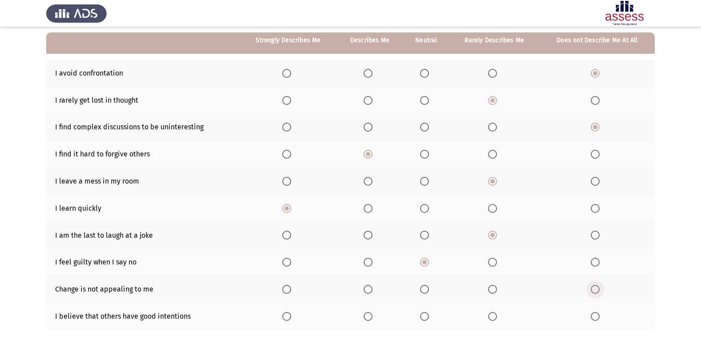
click at [592, 291] on input "Select an option" at bounding box center [595, 289] width 9 height 9
click at [374, 317] on label "Select an option" at bounding box center [370, 316] width 12 height 9
click at [373, 317] on input "Select an option" at bounding box center [368, 316] width 9 height 9
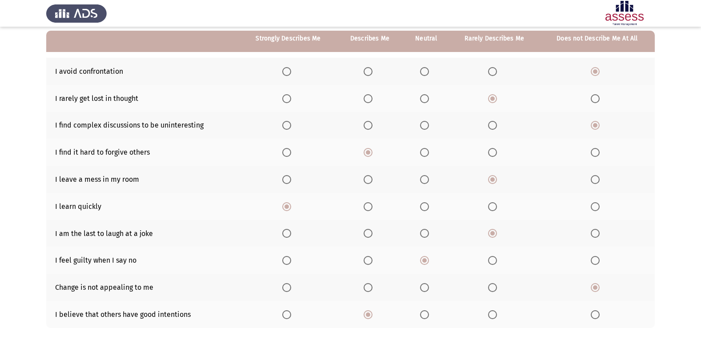
scroll to position [130, 0]
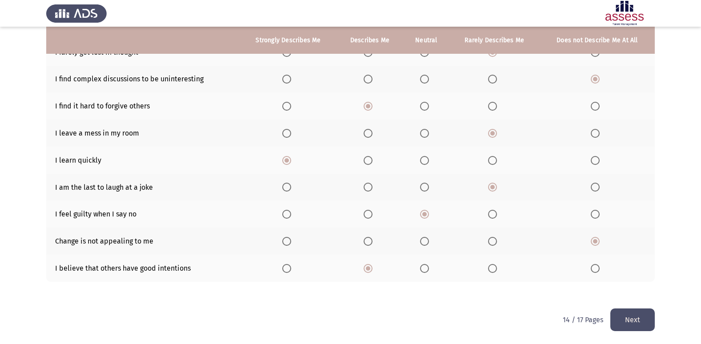
click at [640, 320] on button "Next" at bounding box center [633, 320] width 44 height 23
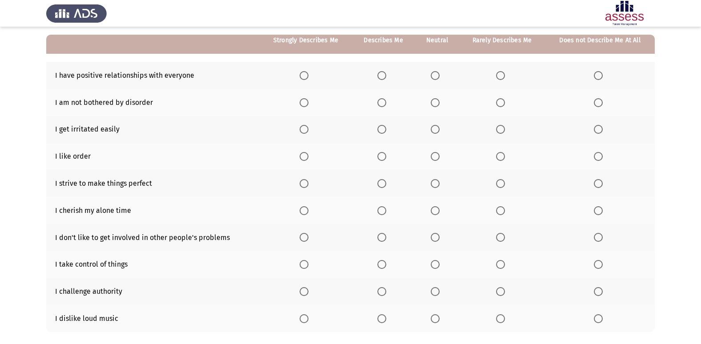
scroll to position [75, 0]
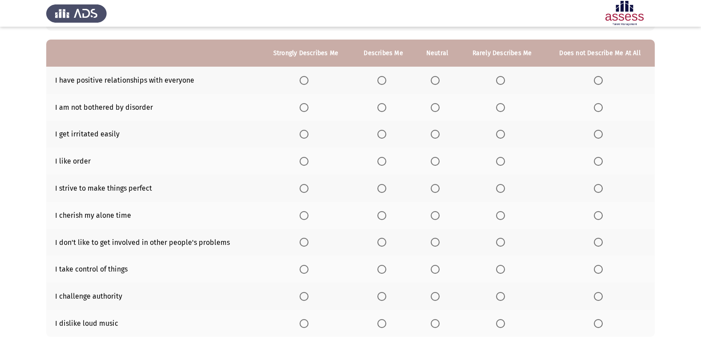
click at [309, 78] on span "Select an option" at bounding box center [304, 80] width 9 height 9
click at [309, 78] on input "Select an option" at bounding box center [304, 80] width 9 height 9
click at [380, 79] on span "Select an option" at bounding box center [382, 80] width 9 height 9
click at [380, 79] on input "Select an option" at bounding box center [382, 80] width 9 height 9
click at [387, 106] on label "Select an option" at bounding box center [384, 107] width 12 height 9
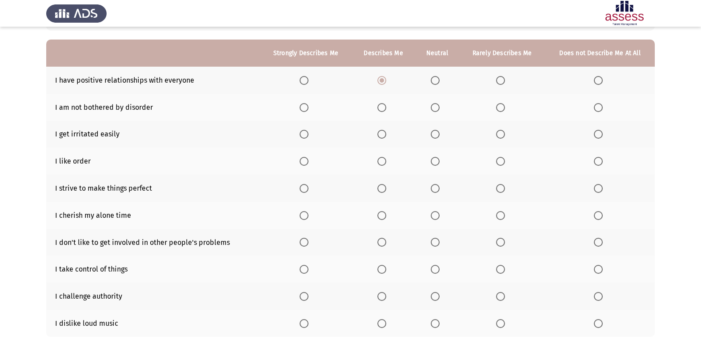
click at [386, 106] on input "Select an option" at bounding box center [382, 107] width 9 height 9
click at [434, 137] on span "Select an option" at bounding box center [435, 134] width 9 height 9
click at [434, 137] on input "Select an option" at bounding box center [435, 134] width 9 height 9
click at [378, 159] on span "Select an option" at bounding box center [382, 161] width 9 height 9
click at [378, 159] on input "Select an option" at bounding box center [382, 161] width 9 height 9
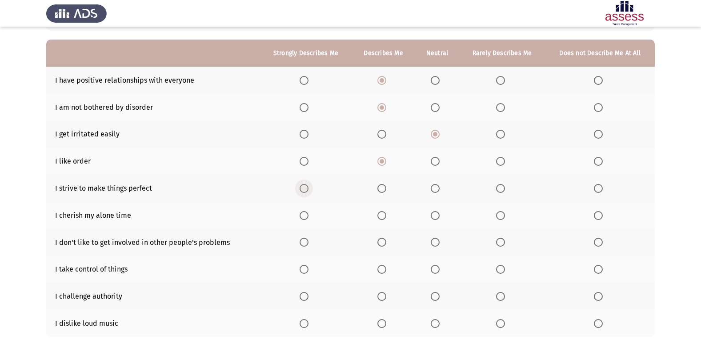
click at [302, 185] on span "Select an option" at bounding box center [304, 188] width 9 height 9
click at [302, 185] on input "Select an option" at bounding box center [304, 188] width 9 height 9
click at [302, 217] on span "Select an option" at bounding box center [304, 215] width 9 height 9
click at [302, 217] on input "Select an option" at bounding box center [304, 215] width 9 height 9
click at [499, 243] on span "Select an option" at bounding box center [500, 242] width 9 height 9
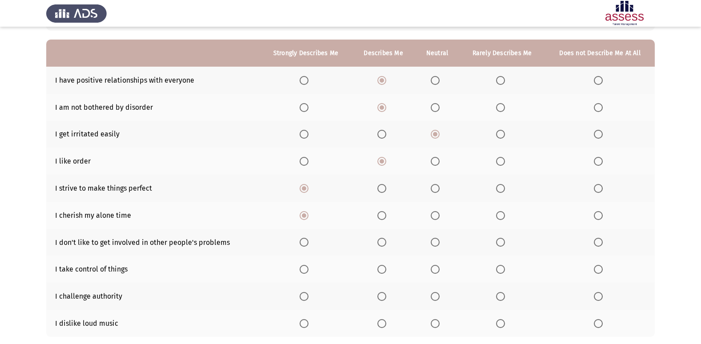
click at [499, 243] on input "Select an option" at bounding box center [500, 242] width 9 height 9
click at [302, 266] on span "Select an option" at bounding box center [304, 269] width 9 height 9
click at [302, 266] on input "Select an option" at bounding box center [304, 269] width 9 height 9
click at [431, 296] on span "Select an option" at bounding box center [435, 296] width 9 height 9
click at [431, 296] on input "Select an option" at bounding box center [435, 296] width 9 height 9
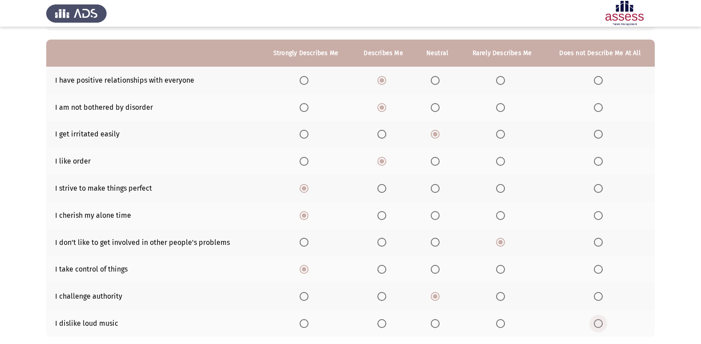
click at [599, 327] on span "Select an option" at bounding box center [598, 323] width 9 height 9
click at [599, 327] on input "Select an option" at bounding box center [598, 323] width 9 height 9
click at [592, 296] on th at bounding box center [600, 296] width 110 height 27
click at [595, 296] on span "Select an option" at bounding box center [598, 296] width 9 height 9
click at [595, 296] on input "Select an option" at bounding box center [598, 296] width 9 height 9
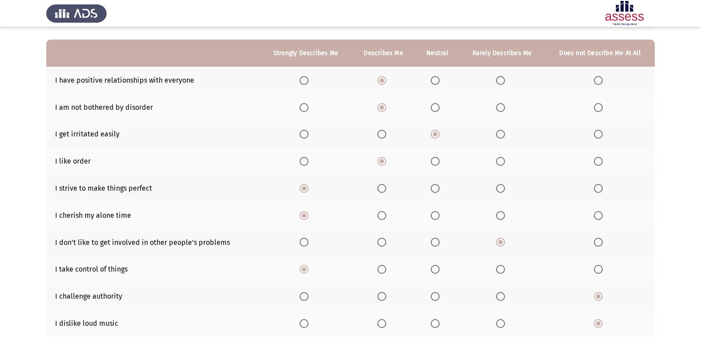
drag, startPoint x: 700, startPoint y: 190, endPoint x: 699, endPoint y: 201, distance: 11.6
click at [699, 201] on app-assessment-container "ASSESS 16 PD Next To what extent do the following statements describe you: Stro…" at bounding box center [350, 162] width 701 height 403
click at [503, 296] on span "Select an option" at bounding box center [500, 296] width 9 height 9
click at [503, 296] on input "Select an option" at bounding box center [500, 296] width 9 height 9
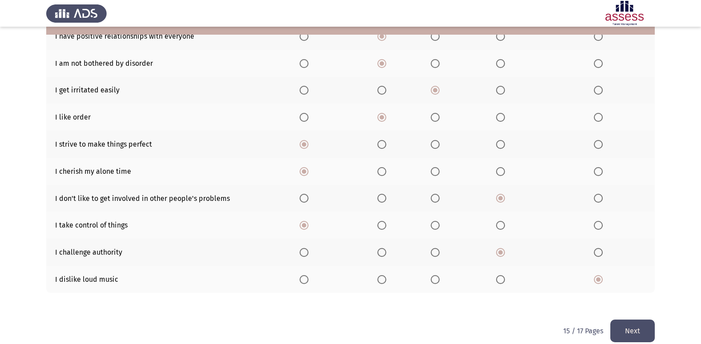
scroll to position [130, 0]
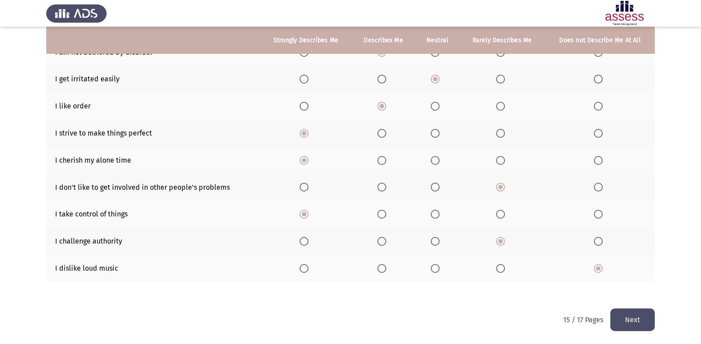
click at [645, 320] on button "Next" at bounding box center [633, 320] width 44 height 23
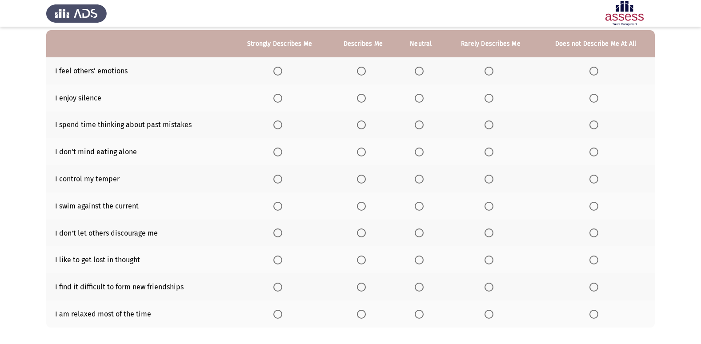
scroll to position [87, 0]
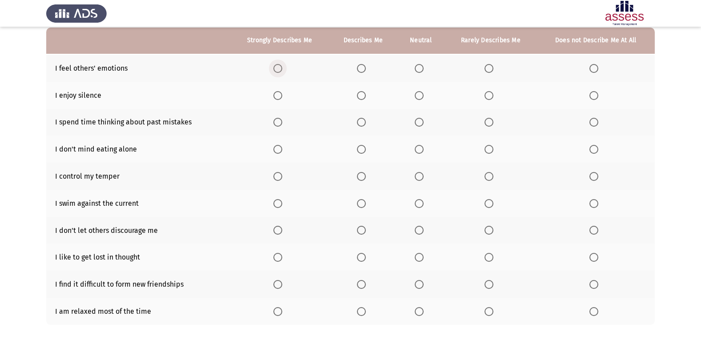
click at [281, 66] on span "Select an option" at bounding box center [278, 68] width 9 height 9
click at [281, 66] on input "Select an option" at bounding box center [278, 68] width 9 height 9
click at [284, 98] on label "Select an option" at bounding box center [280, 95] width 12 height 9
click at [282, 98] on input "Select an option" at bounding box center [278, 95] width 9 height 9
click at [282, 122] on span "Select an option" at bounding box center [278, 122] width 9 height 9
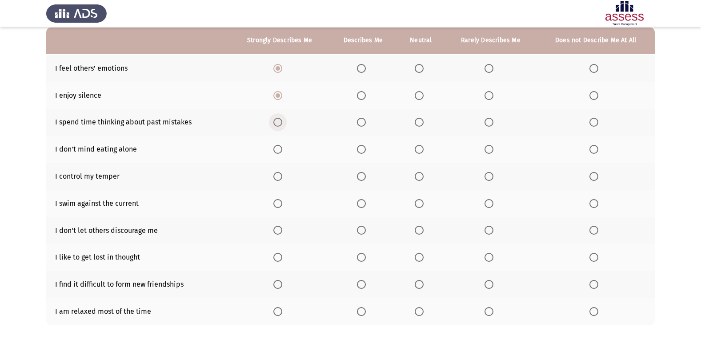
click at [282, 122] on input "Select an option" at bounding box center [278, 122] width 9 height 9
click at [274, 146] on th at bounding box center [279, 149] width 99 height 27
click at [276, 149] on span "Select an option" at bounding box center [278, 149] width 9 height 9
click at [276, 149] on input "Select an option" at bounding box center [278, 149] width 9 height 9
click at [279, 176] on span "Select an option" at bounding box center [278, 176] width 9 height 9
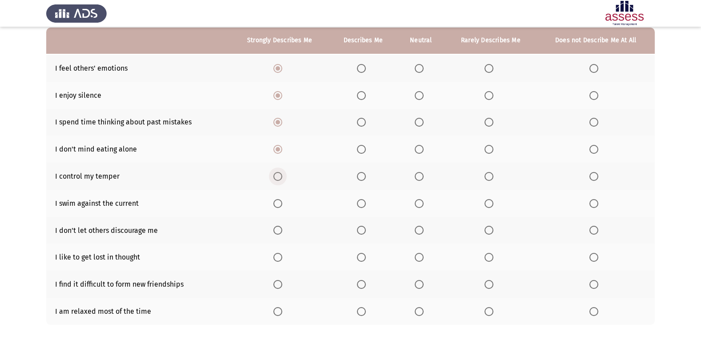
click at [279, 176] on input "Select an option" at bounding box center [278, 176] width 9 height 9
click at [279, 206] on span "Select an option" at bounding box center [278, 203] width 9 height 9
click at [279, 206] on input "Select an option" at bounding box center [278, 203] width 9 height 9
click at [277, 233] on span "Select an option" at bounding box center [278, 230] width 9 height 9
click at [277, 233] on input "Select an option" at bounding box center [278, 230] width 9 height 9
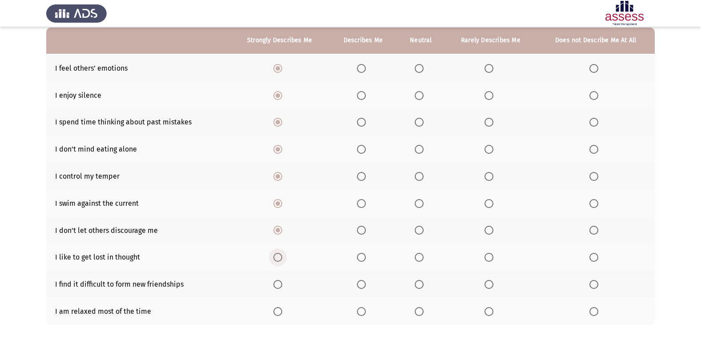
click at [277, 259] on span "Select an option" at bounding box center [278, 257] width 9 height 9
click at [277, 259] on input "Select an option" at bounding box center [278, 257] width 9 height 9
click at [592, 288] on span "Select an option" at bounding box center [594, 284] width 9 height 9
click at [592, 288] on input "Select an option" at bounding box center [594, 284] width 9 height 9
click at [278, 311] on span "Select an option" at bounding box center [278, 311] width 9 height 9
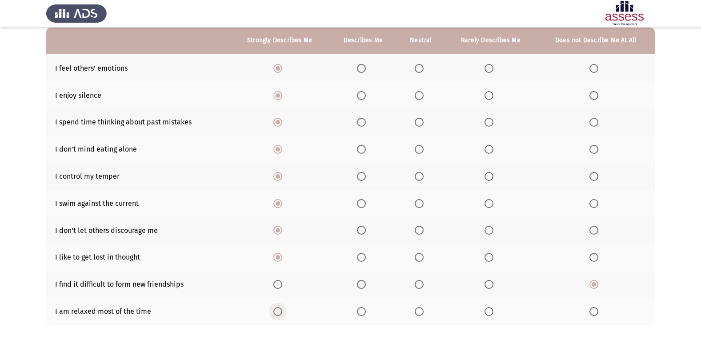
click at [278, 311] on input "Select an option" at bounding box center [278, 311] width 9 height 9
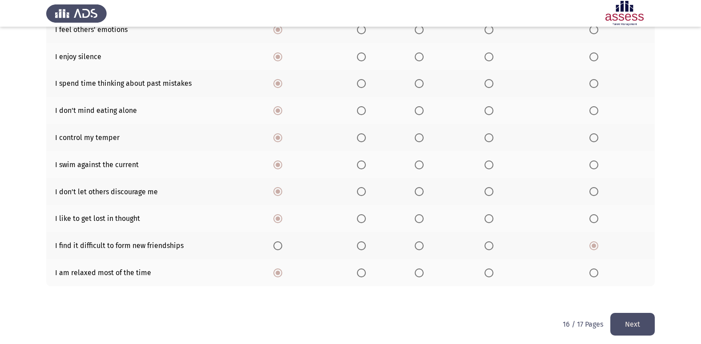
scroll to position [130, 0]
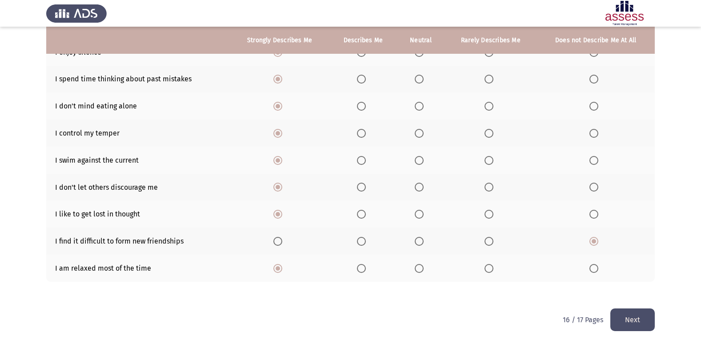
click at [631, 316] on button "Next" at bounding box center [633, 320] width 44 height 23
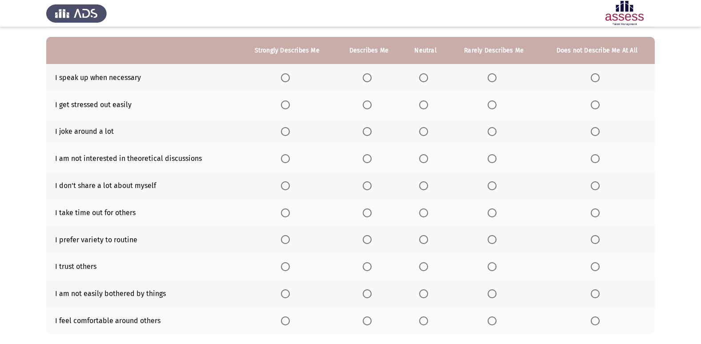
scroll to position [89, 0]
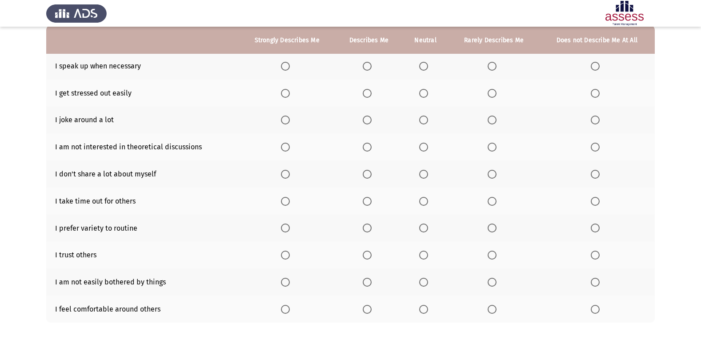
click at [293, 67] on label "Select an option" at bounding box center [287, 66] width 12 height 9
click at [290, 67] on input "Select an option" at bounding box center [285, 66] width 9 height 9
click at [602, 96] on label "Select an option" at bounding box center [597, 93] width 12 height 9
click at [600, 96] on input "Select an option" at bounding box center [595, 93] width 9 height 9
click at [425, 120] on span "Select an option" at bounding box center [423, 120] width 9 height 9
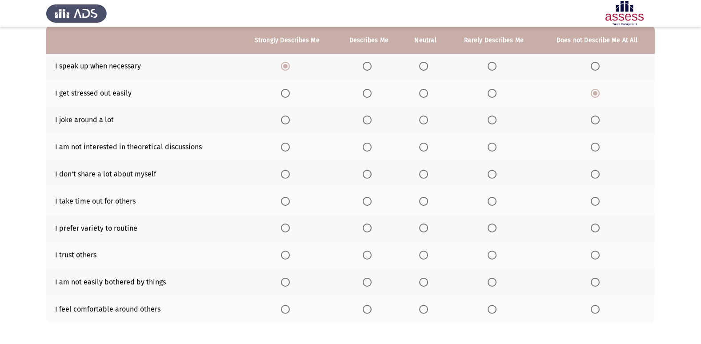
click at [425, 120] on input "Select an option" at bounding box center [423, 120] width 9 height 9
click at [593, 149] on span "Select an option" at bounding box center [595, 147] width 9 height 9
click at [593, 149] on input "Select an option" at bounding box center [595, 147] width 9 height 9
click at [491, 171] on span "Select an option" at bounding box center [492, 174] width 9 height 9
click at [491, 171] on input "Select an option" at bounding box center [492, 174] width 9 height 9
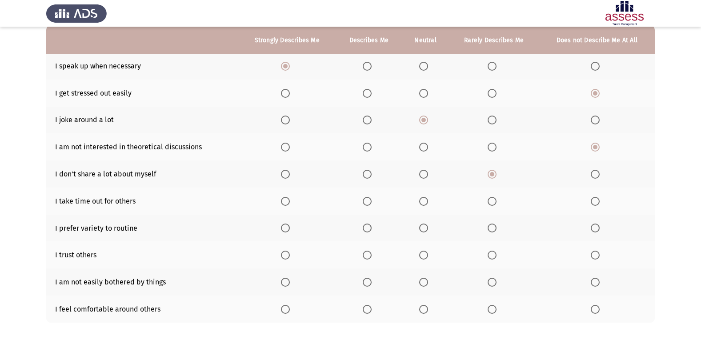
click at [371, 202] on span "Select an option" at bounding box center [367, 201] width 9 height 9
click at [371, 202] on input "Select an option" at bounding box center [367, 201] width 9 height 9
click at [420, 226] on span "Select an option" at bounding box center [423, 228] width 9 height 9
click at [420, 226] on input "Select an option" at bounding box center [423, 228] width 9 height 9
click at [367, 252] on span "Select an option" at bounding box center [367, 255] width 9 height 9
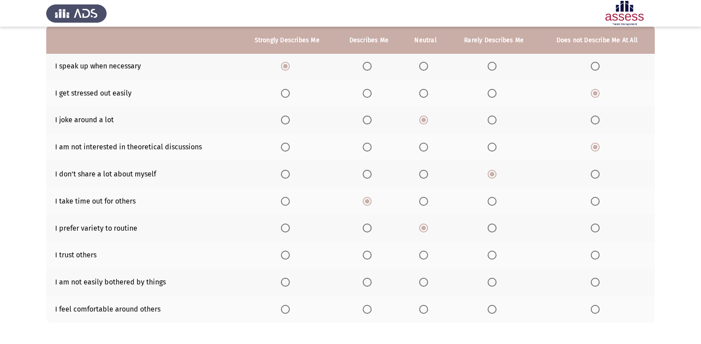
click at [367, 252] on input "Select an option" at bounding box center [367, 255] width 9 height 9
click at [367, 286] on span "Select an option" at bounding box center [367, 282] width 9 height 9
click at [367, 286] on input "Select an option" at bounding box center [367, 282] width 9 height 9
click at [364, 310] on span "Select an option" at bounding box center [367, 309] width 9 height 9
click at [364, 310] on input "Select an option" at bounding box center [367, 309] width 9 height 9
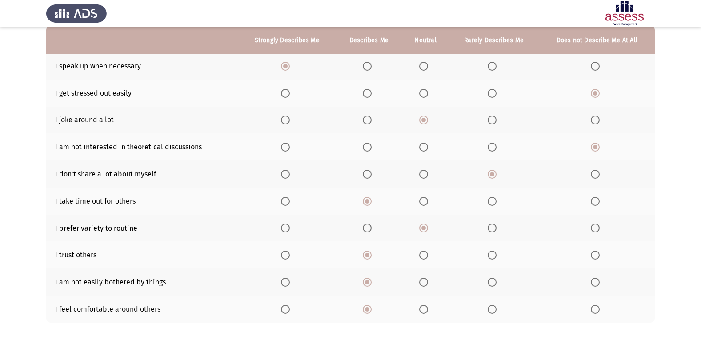
scroll to position [130, 0]
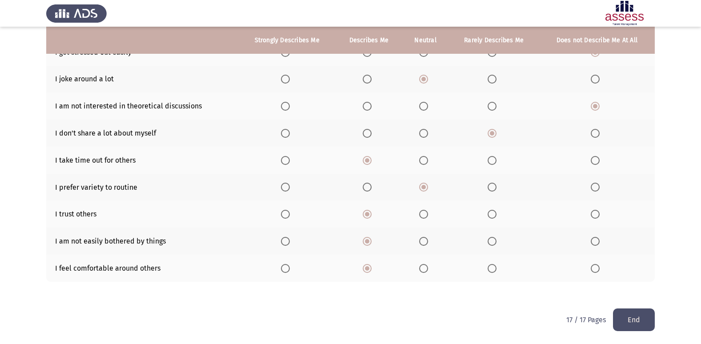
click at [640, 317] on button "End" at bounding box center [634, 320] width 42 height 23
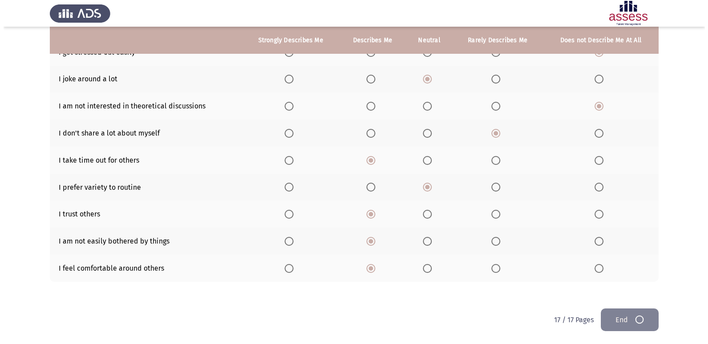
scroll to position [0, 0]
